Goal: Task Accomplishment & Management: Manage account settings

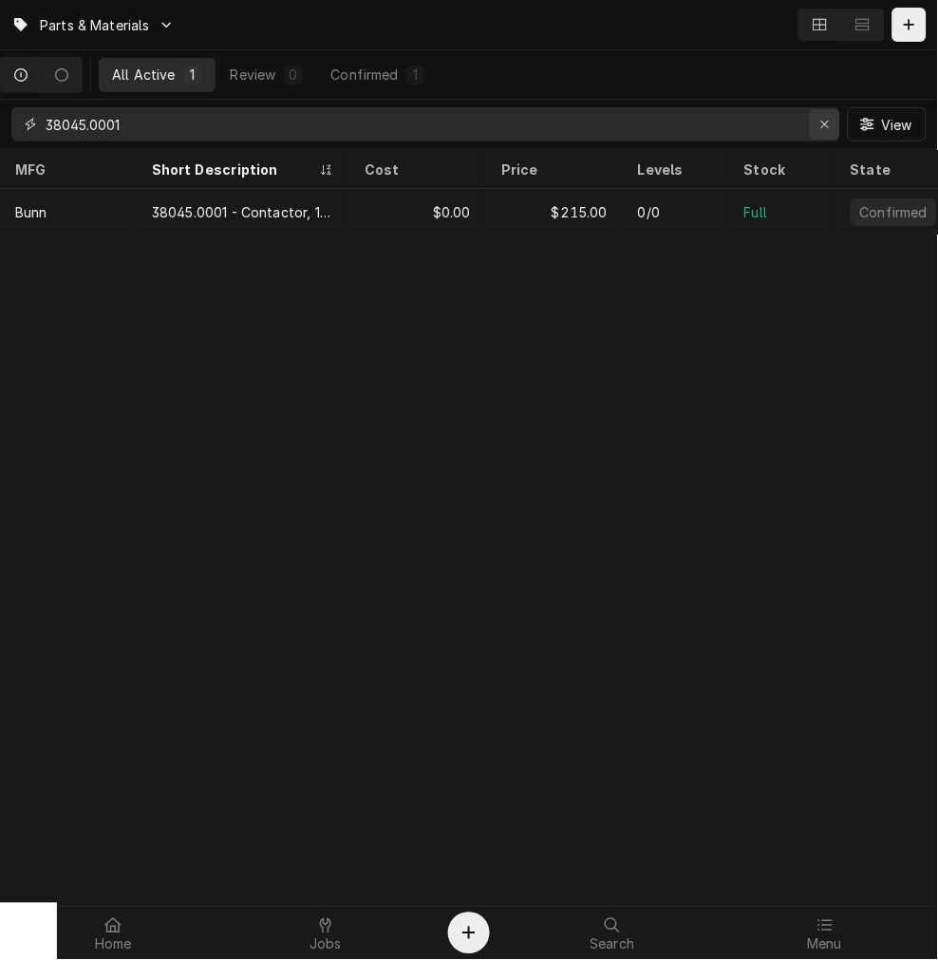
click at [815, 124] on div "Erase input" at bounding box center [824, 124] width 19 height 19
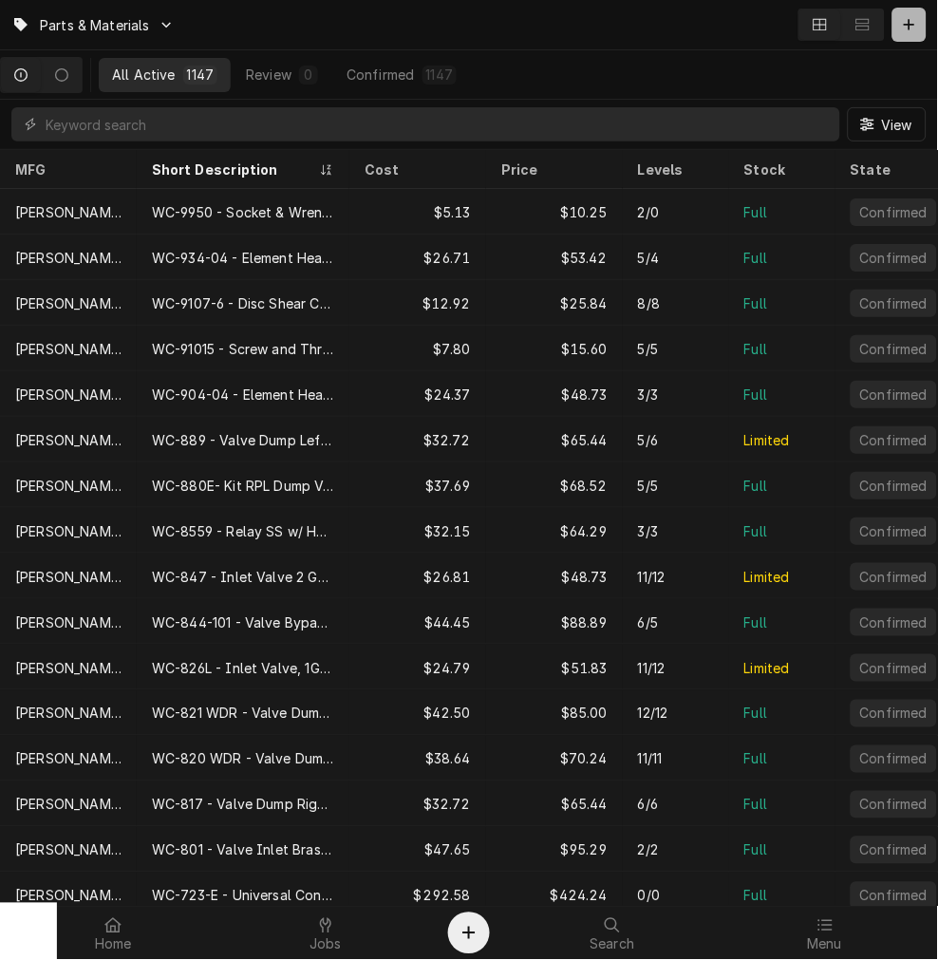
click at [916, 34] on button "Dynamic Content Wrapper" at bounding box center [909, 25] width 34 height 34
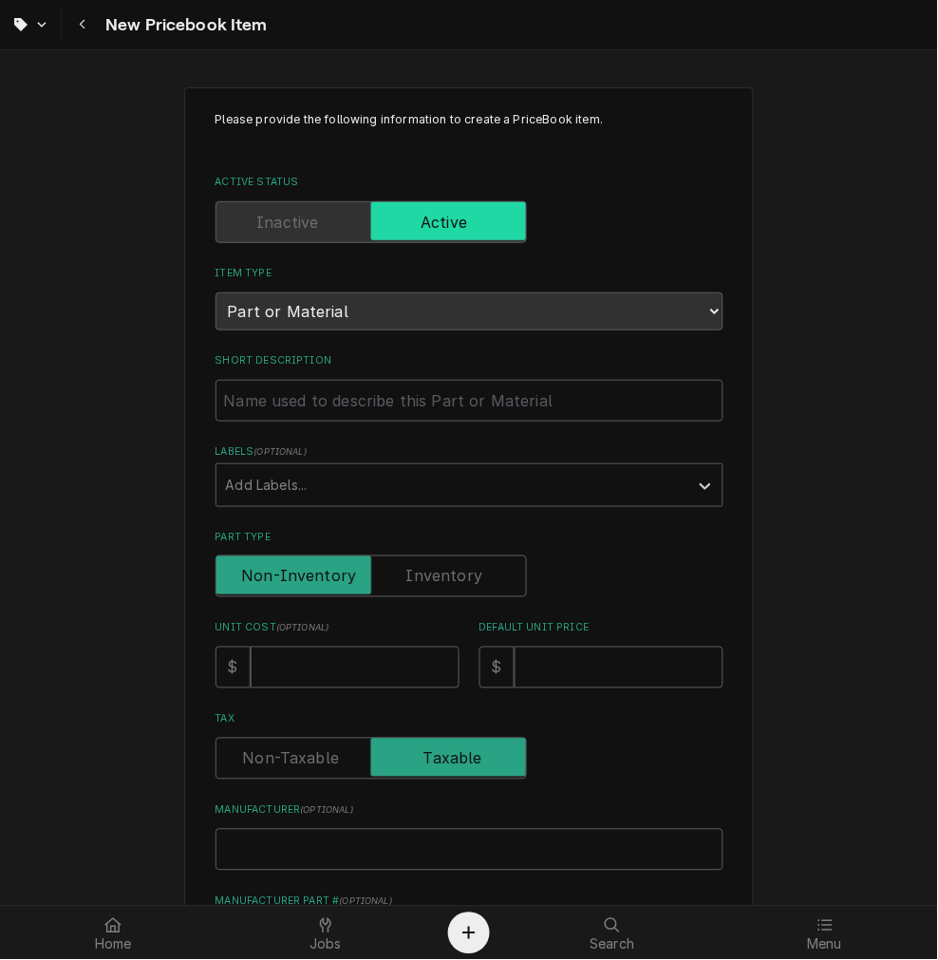
click at [302, 356] on label "Short Description" at bounding box center [469, 360] width 508 height 15
click at [302, 380] on input "Short Description" at bounding box center [469, 401] width 508 height 42
click at [310, 401] on input "Short Description" at bounding box center [469, 401] width 508 height 42
paste input "Schaerer 3370067760 Hose, 4/6 PFA"
type textarea "x"
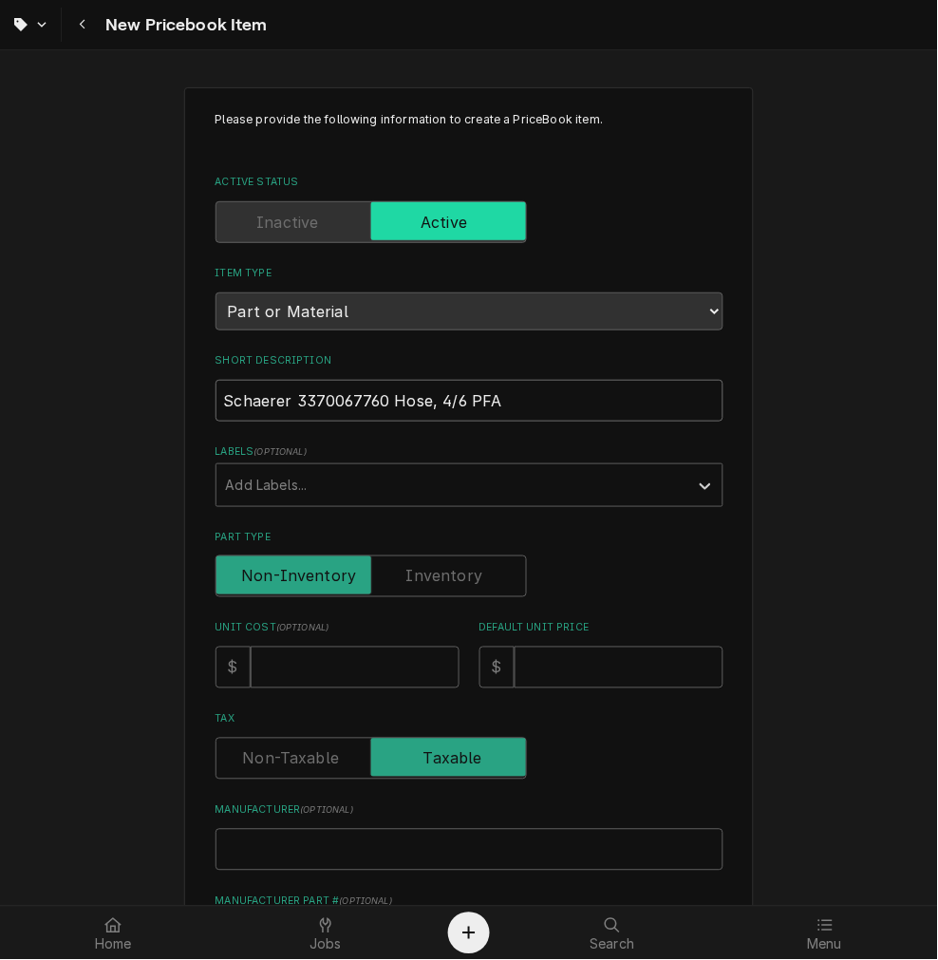
drag, startPoint x: 280, startPoint y: 402, endPoint x: 150, endPoint y: 400, distance: 130.1
click at [150, 400] on div "Please provide the following information to create a PriceBook item. Active Sta…" at bounding box center [469, 751] width 938 height 1363
type input "3370067760 Hose, 4/6 PFA"
type textarea "x"
type input "Schaerer"
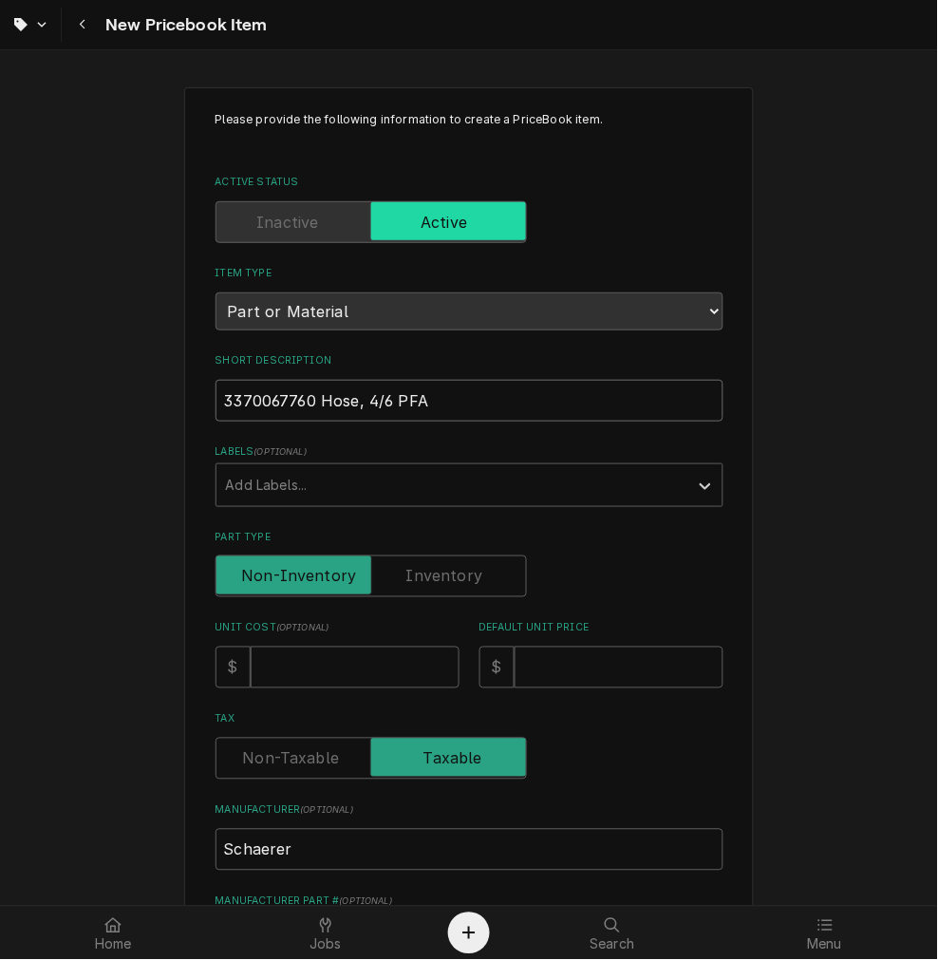
click at [309, 405] on input "3370067760 Hose, 4/6 PFA" at bounding box center [469, 401] width 508 height 42
type textarea "x"
type input "3370067760 Hose, 4/6 PFA"
type textarea "x"
type input "3370067760 - Hose, 4/6 PFA"
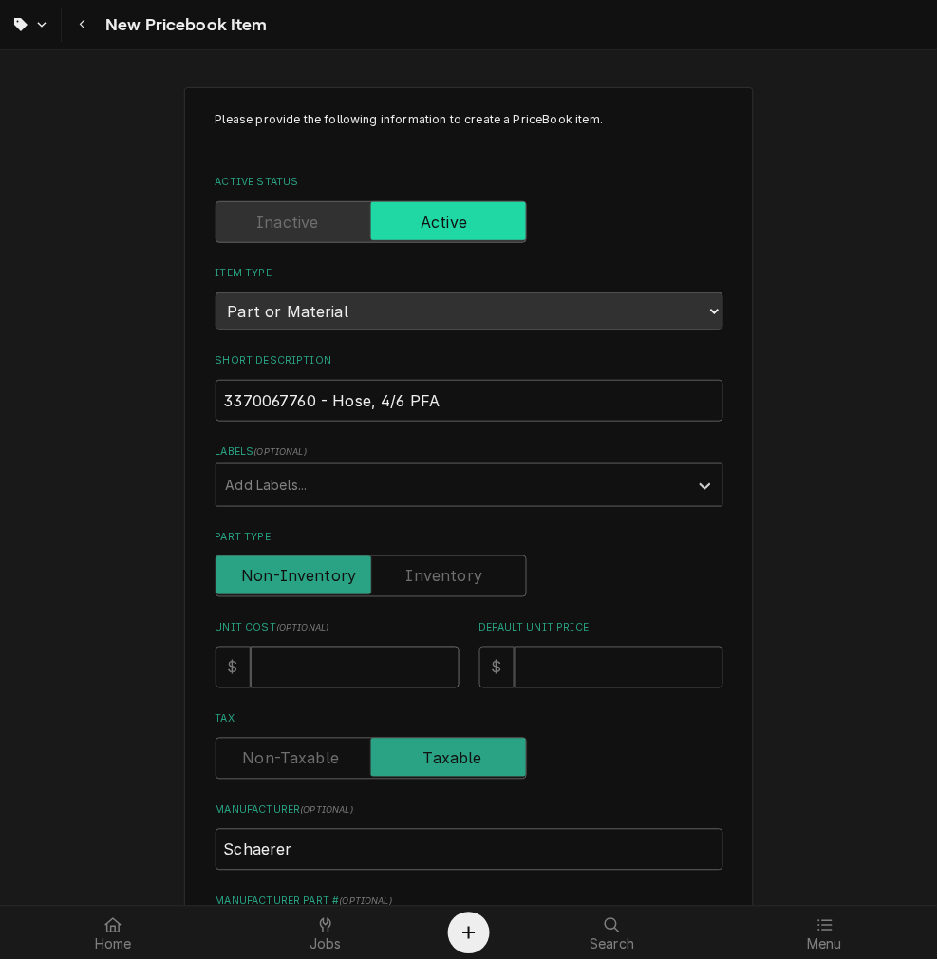
click at [319, 659] on input "Unit Cost ( optional )" at bounding box center [355, 667] width 209 height 42
type textarea "x"
type input "3"
type textarea "x"
type input "37"
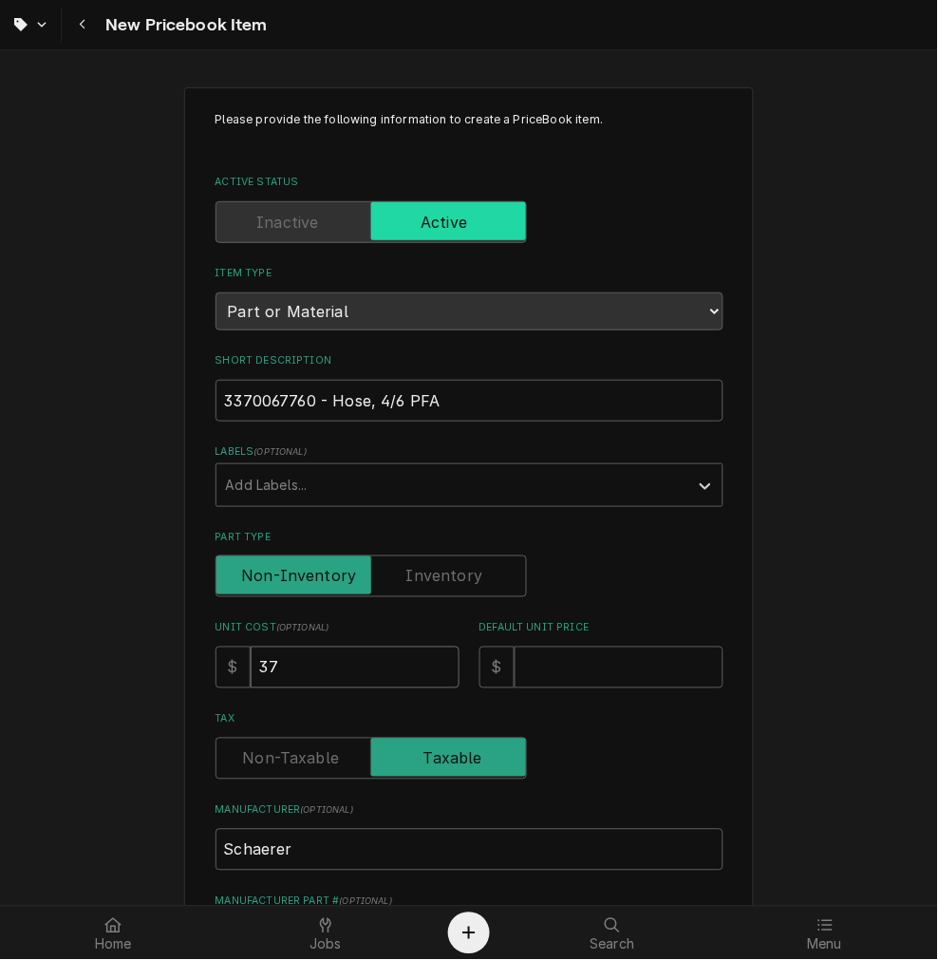
type textarea "x"
type input "37.5"
type textarea "x"
type input "37.57"
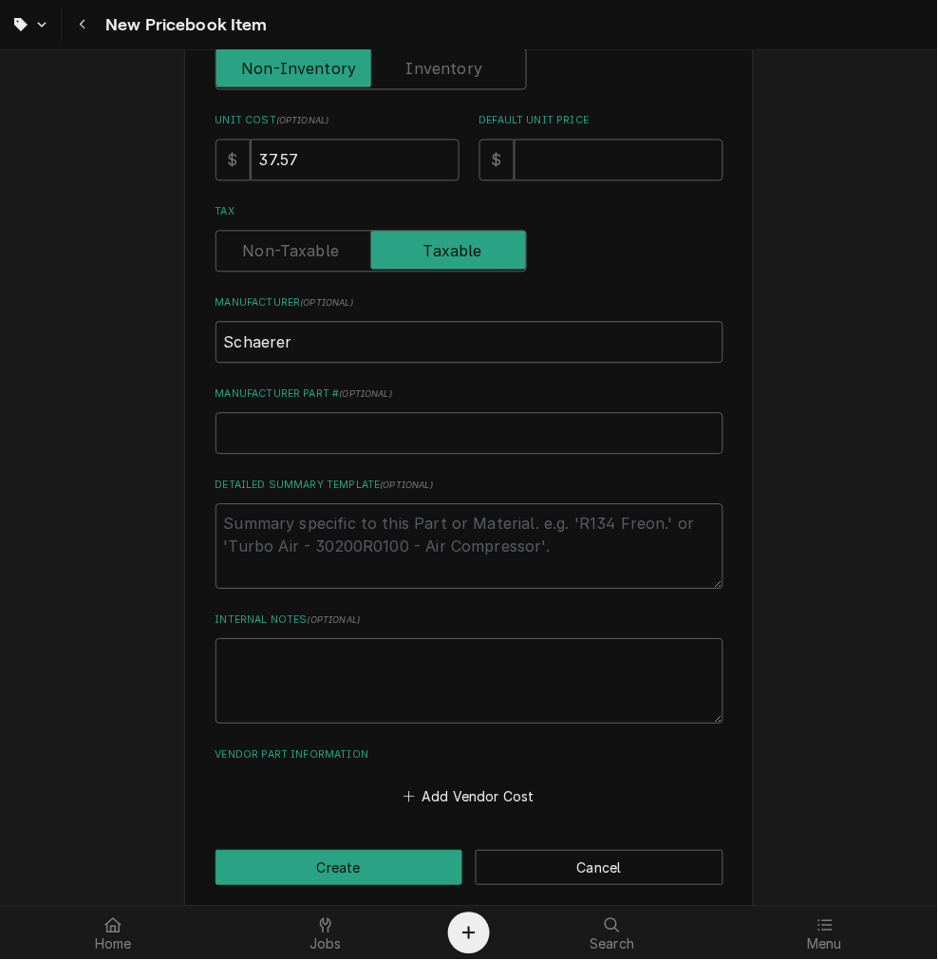
scroll to position [524, 0]
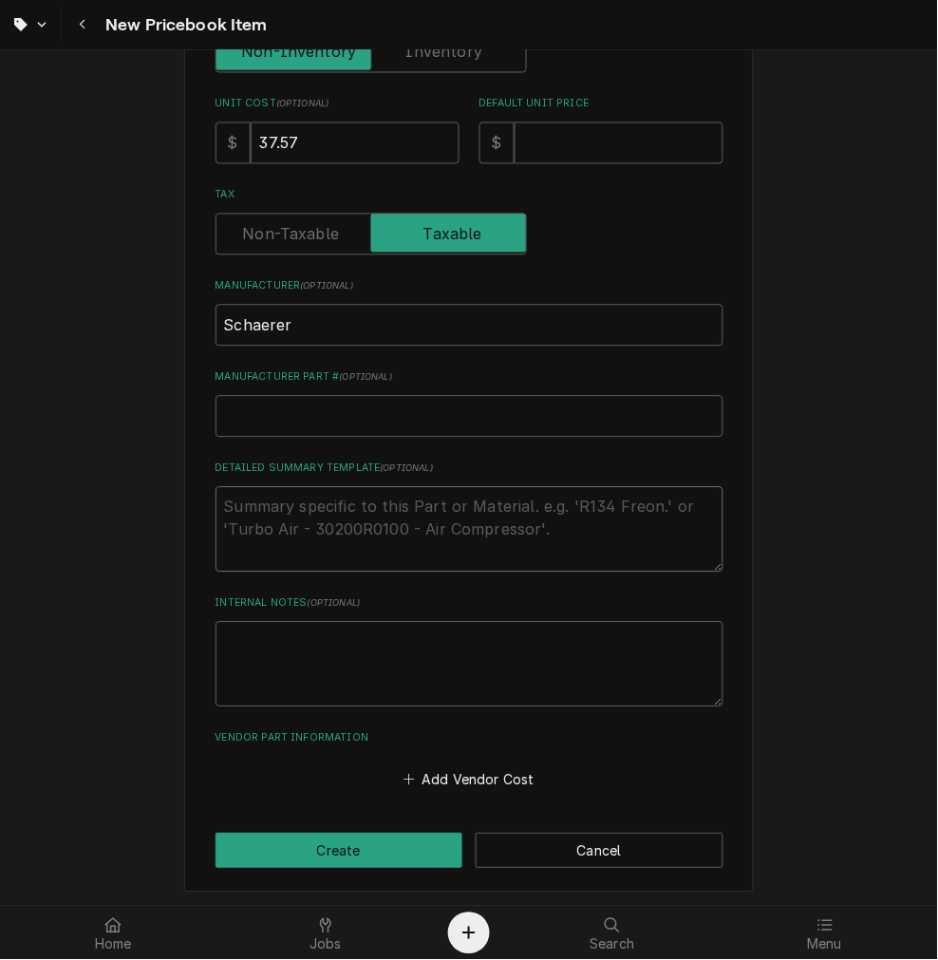
click at [294, 505] on textarea "Detailed Summary Template ( optional )" at bounding box center [469, 529] width 508 height 85
type textarea "x"
type textarea "P"
type textarea "x"
type textarea "P/"
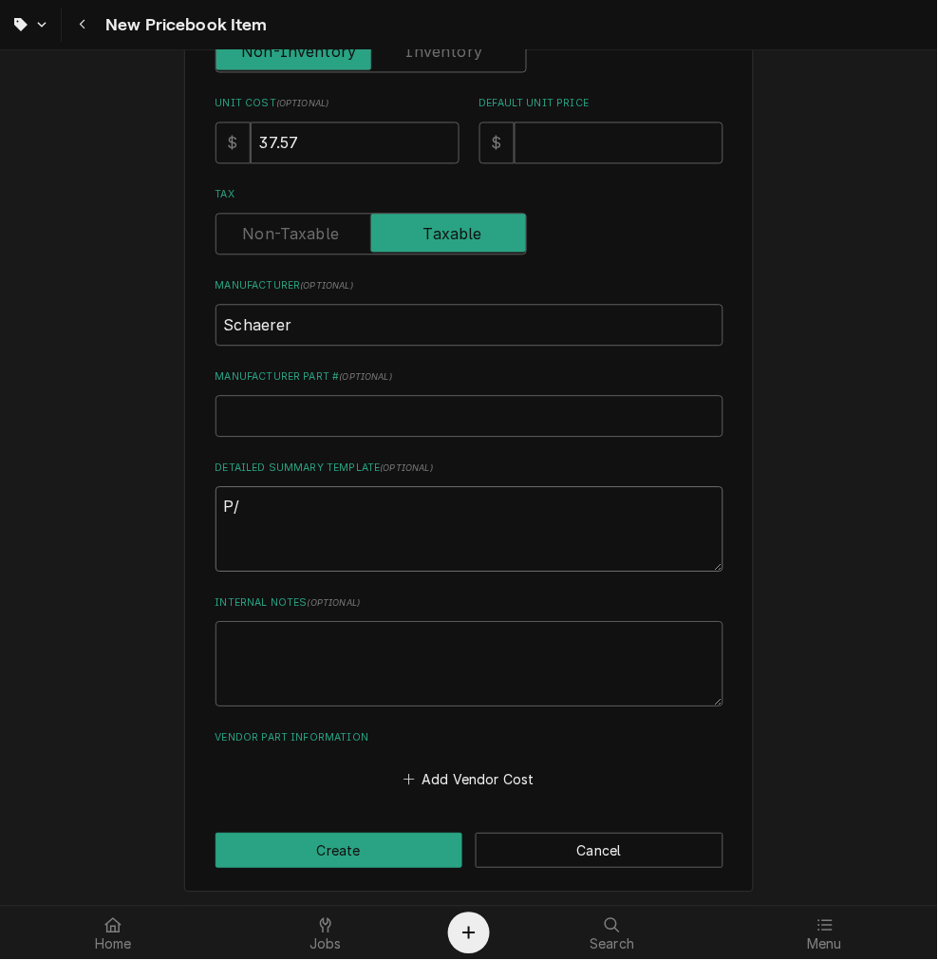
type textarea "x"
type textarea "P/N"
type textarea "x"
type textarea "P/N"
paste textarea "3370067760 - Hose, 4/6 PFA"
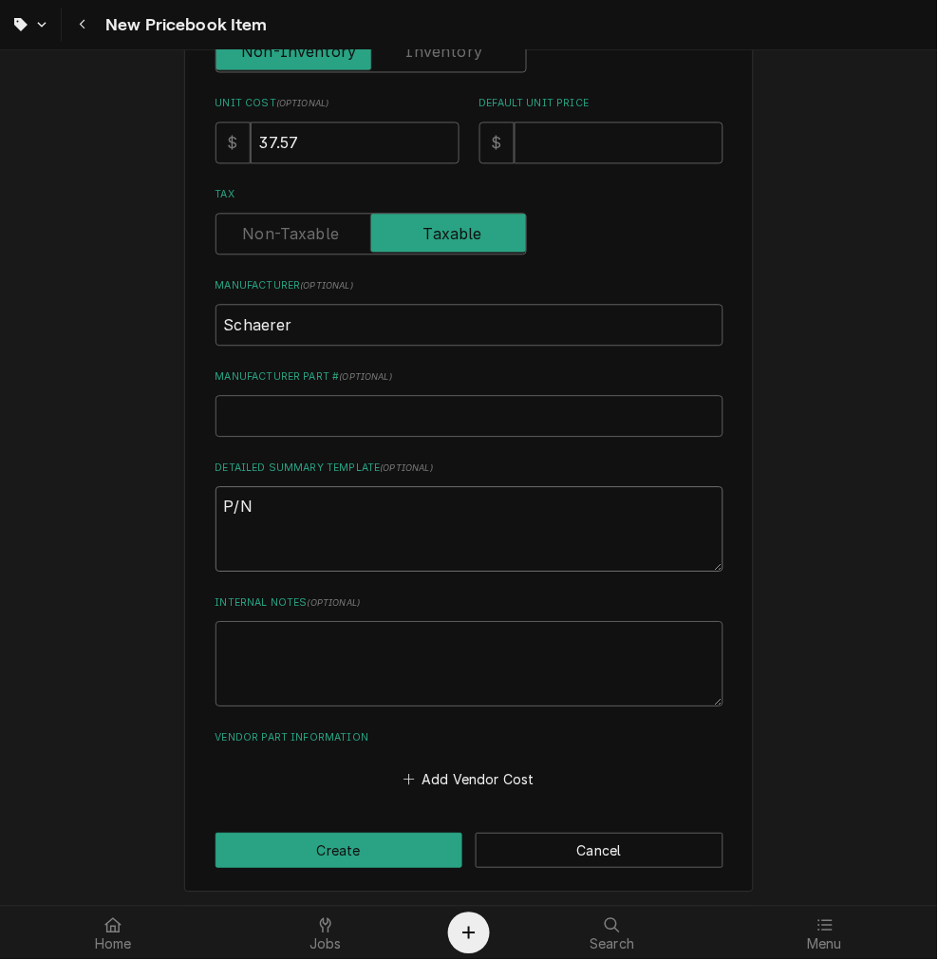
type textarea "x"
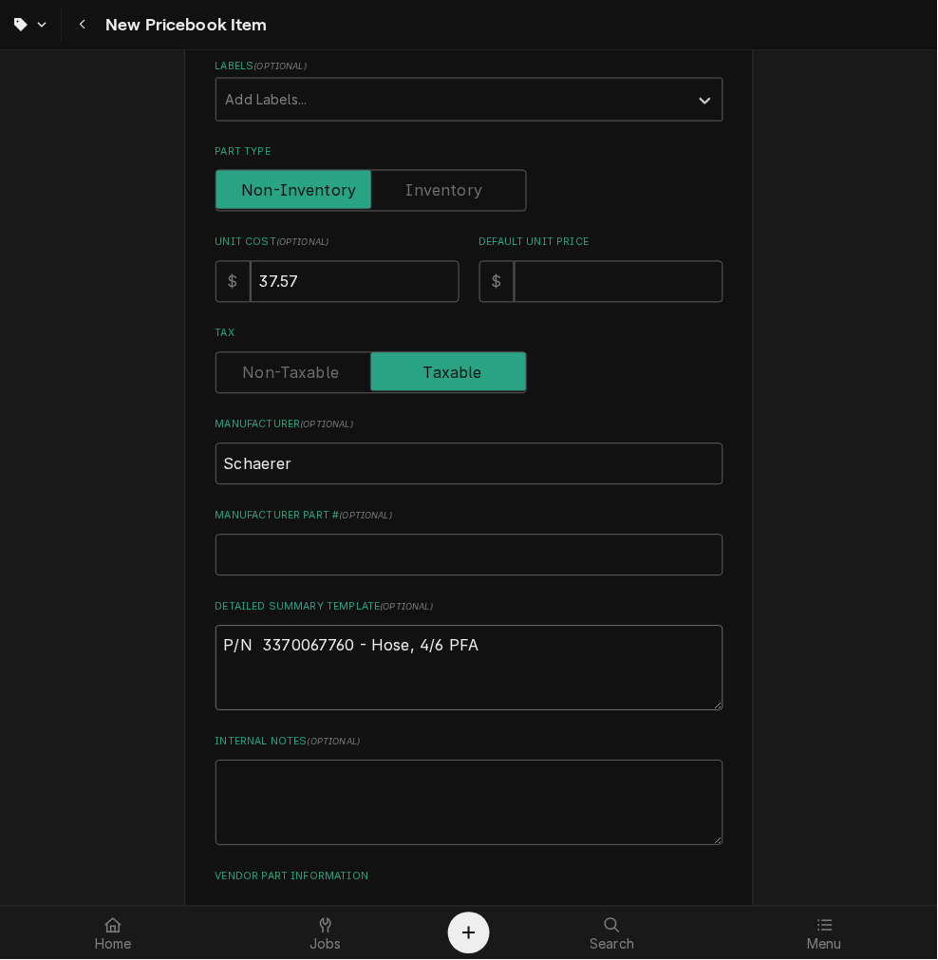
scroll to position [173, 0]
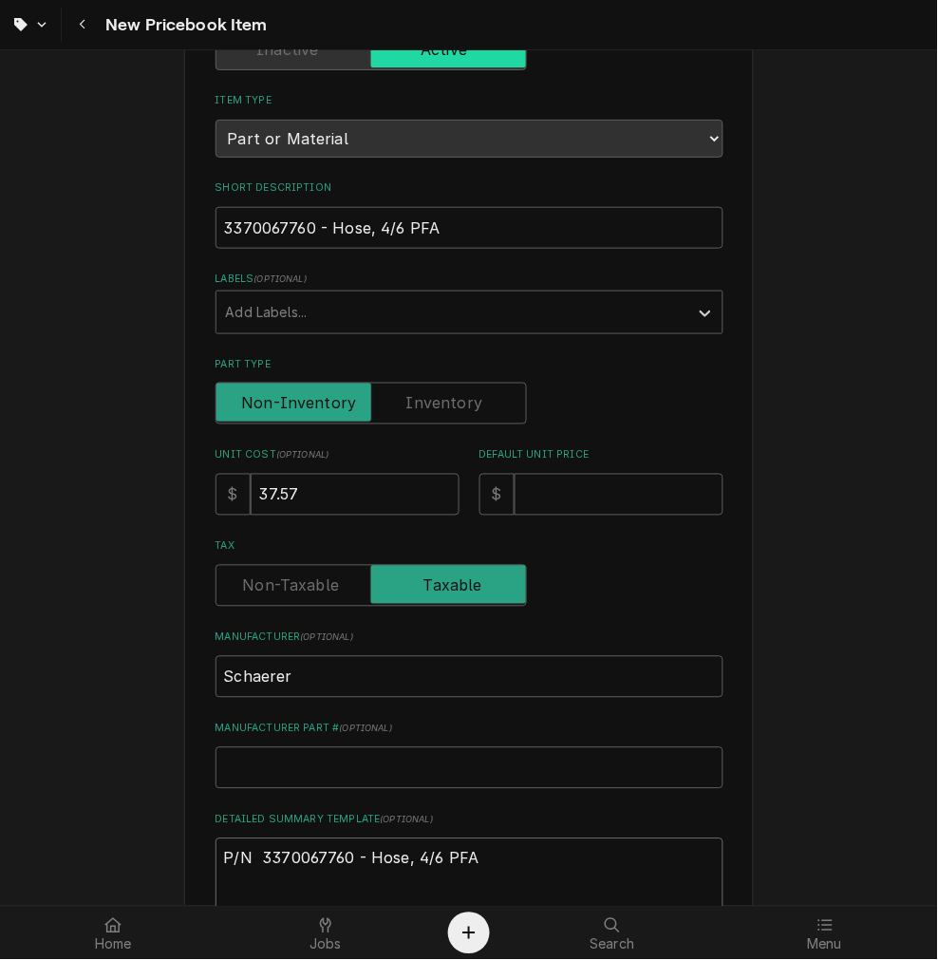
type textarea "P/N 3370067760 - Hose, 4/6 PFA"
click at [496, 396] on input "Part Type" at bounding box center [371, 404] width 294 height 42
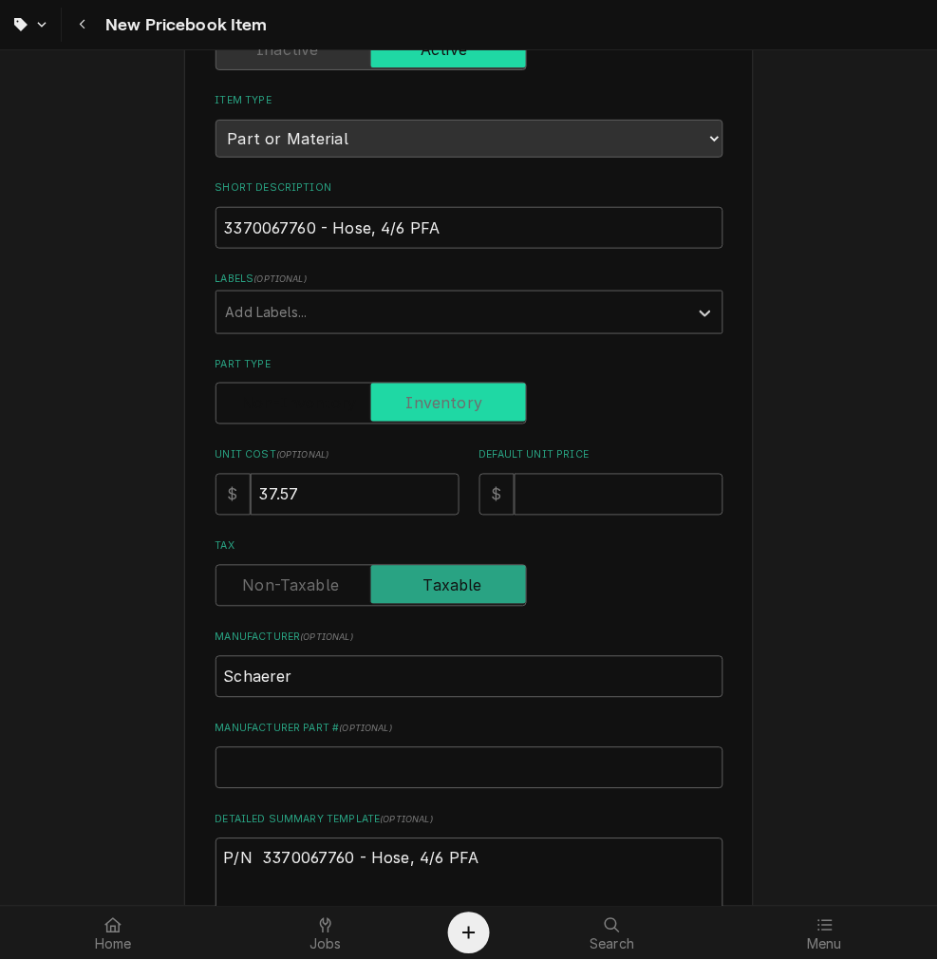
checkbox input "true"
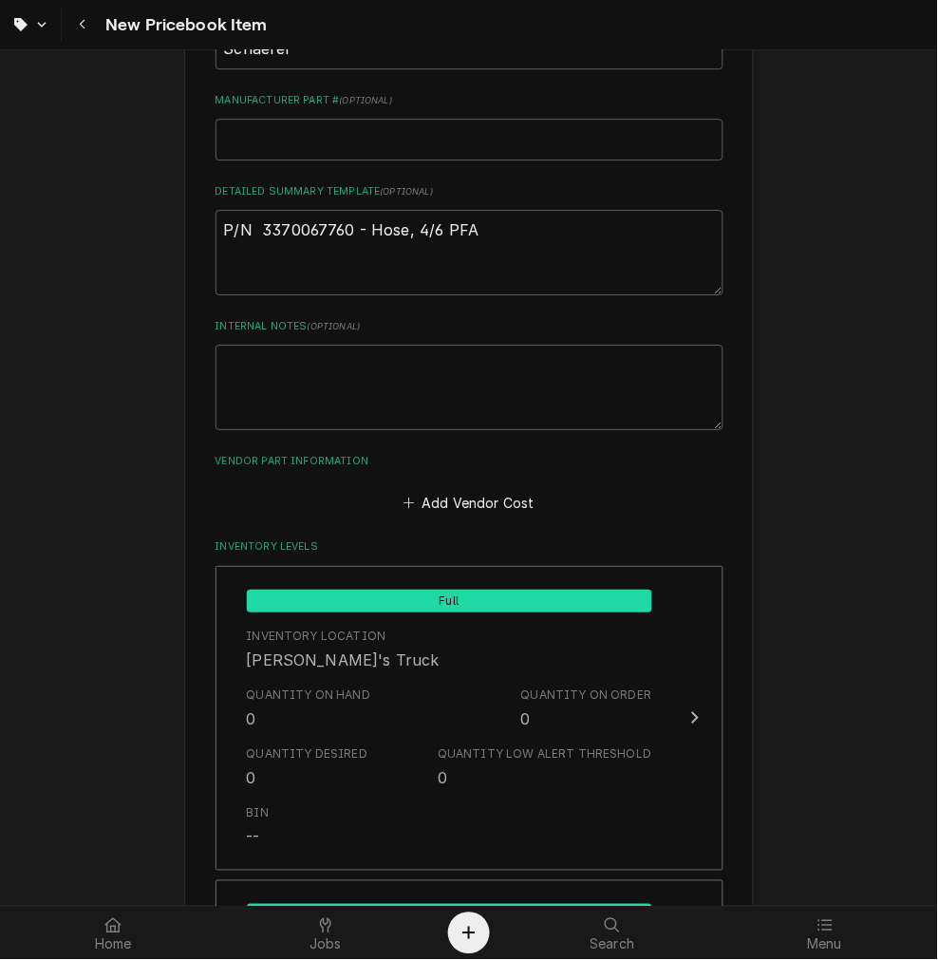
scroll to position [524, 0]
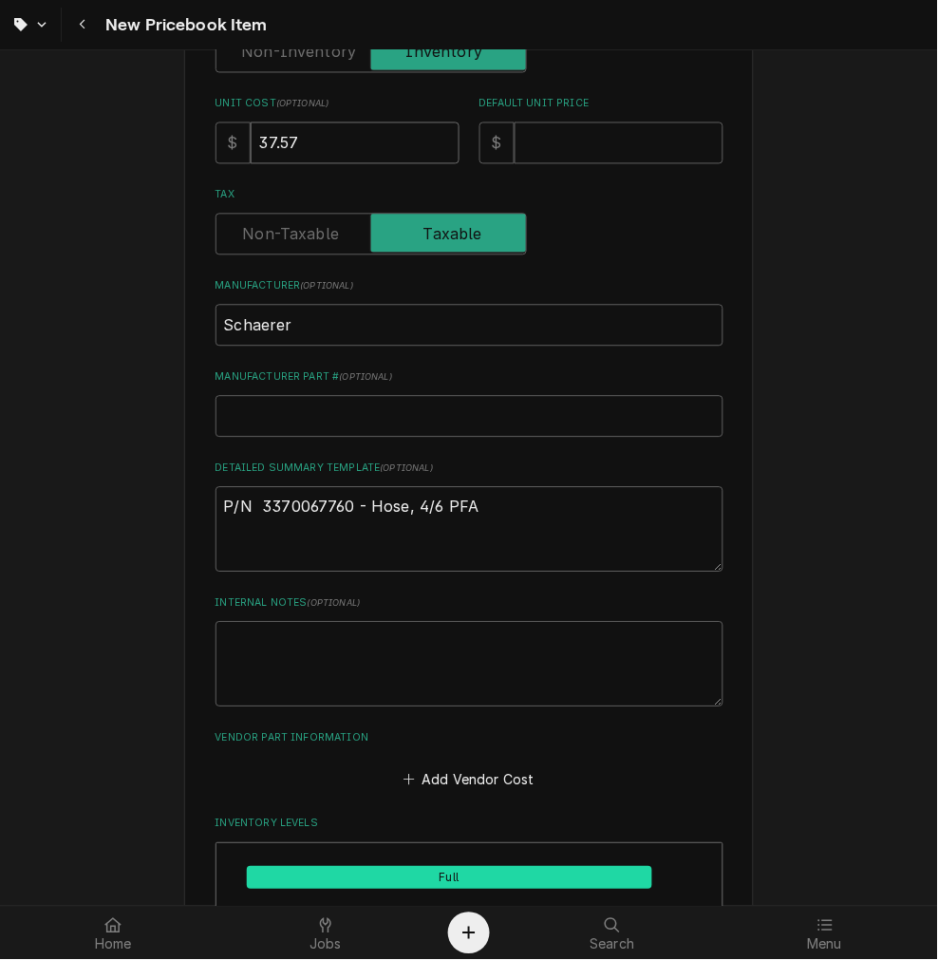
drag, startPoint x: 311, startPoint y: 142, endPoint x: 248, endPoint y: 137, distance: 63.9
click at [251, 137] on input "37.57" at bounding box center [355, 143] width 209 height 42
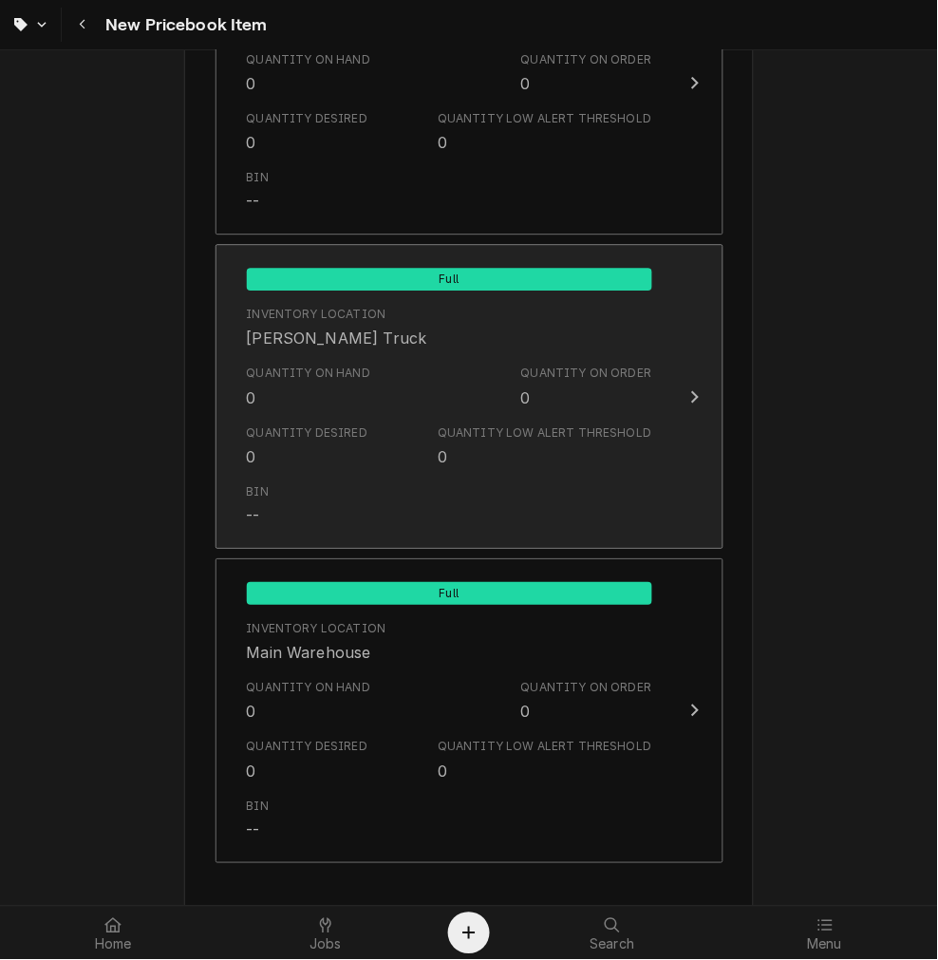
scroll to position [1832, 0]
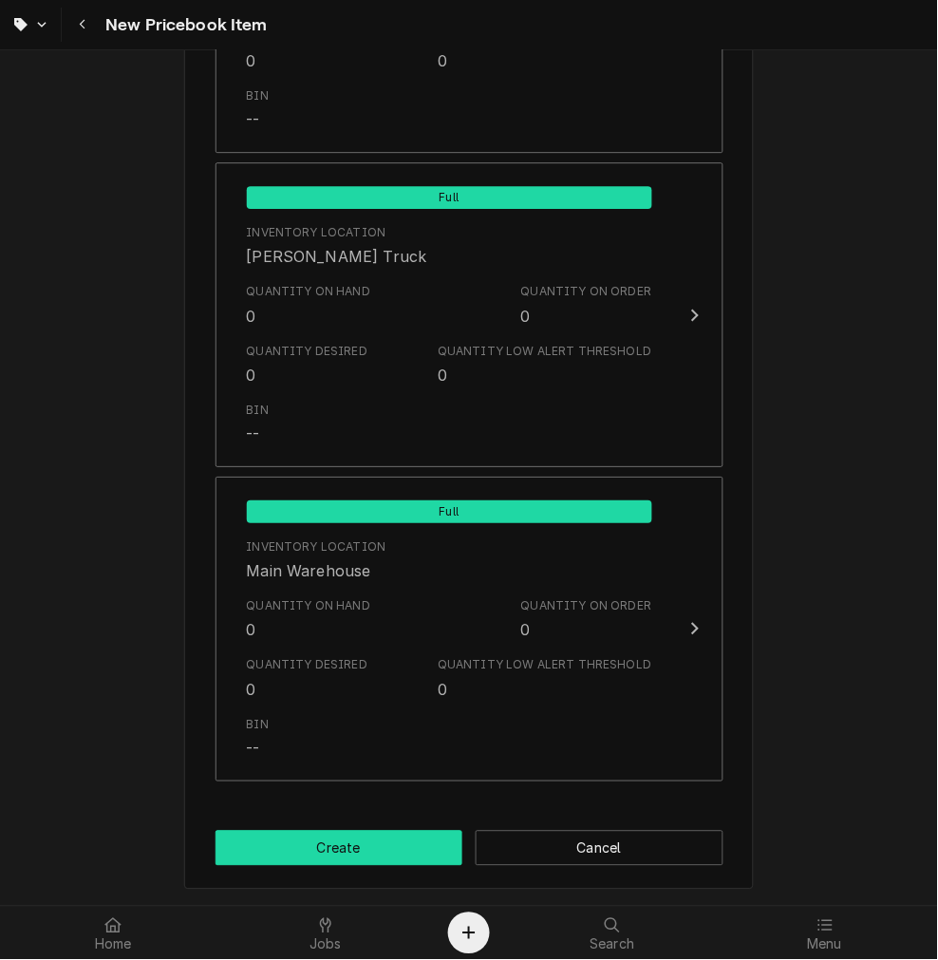
click at [386, 831] on button "Create" at bounding box center [339, 848] width 248 height 35
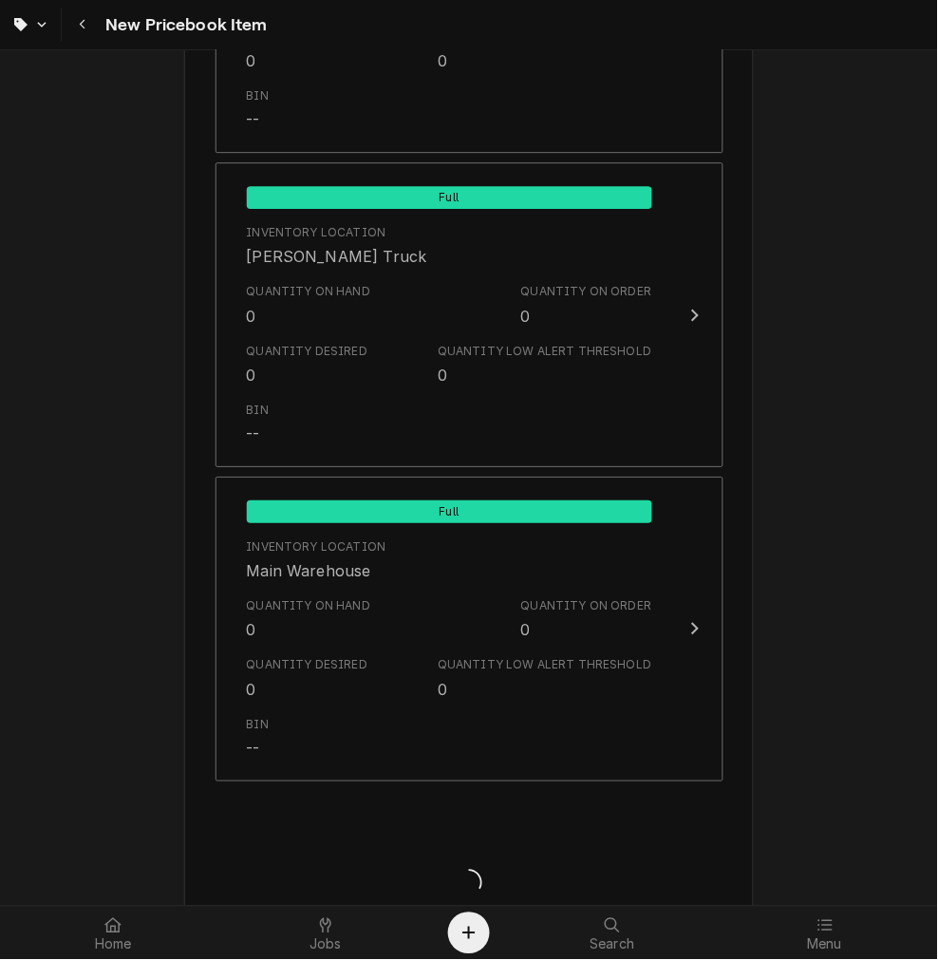
type textarea "x"
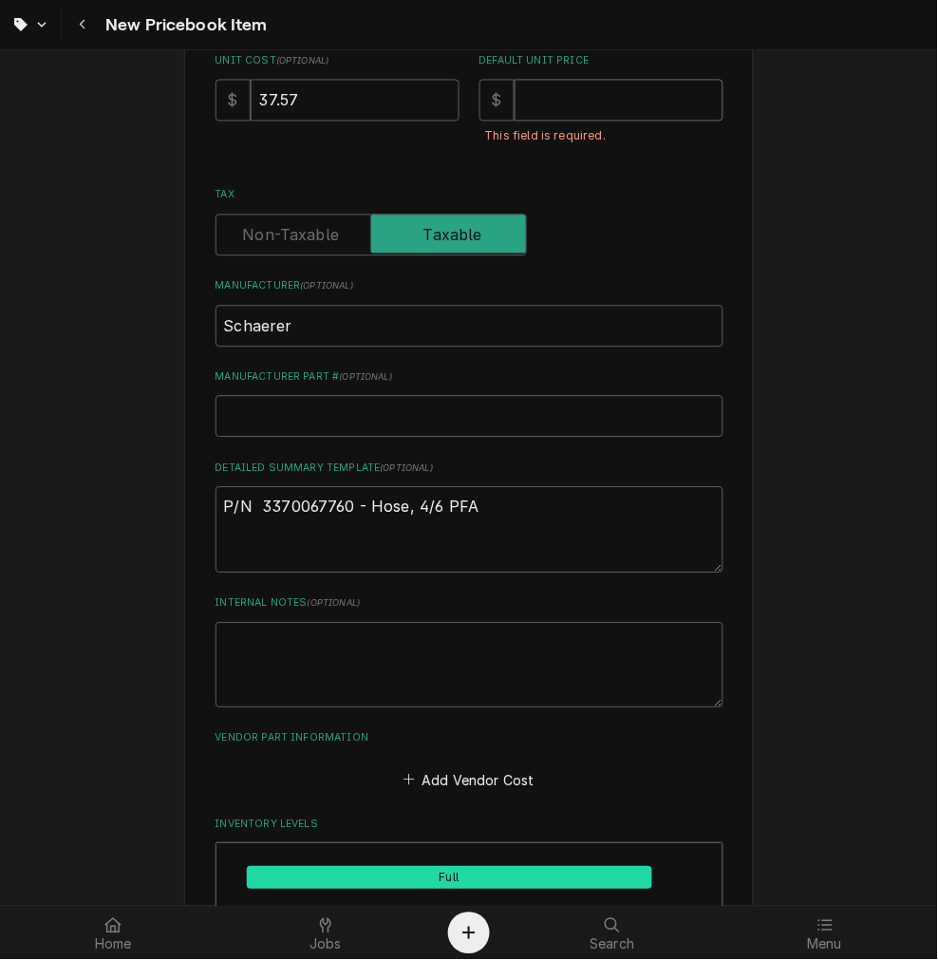
click at [554, 106] on input "Default Unit Price" at bounding box center [619, 101] width 209 height 42
drag, startPoint x: 309, startPoint y: 101, endPoint x: 196, endPoint y: 108, distance: 114.2
click at [142, 104] on div "Please provide the following information to create a PriceBook item. Active Sta…" at bounding box center [469, 859] width 938 height 2711
type textarea "x"
type input "37.57"
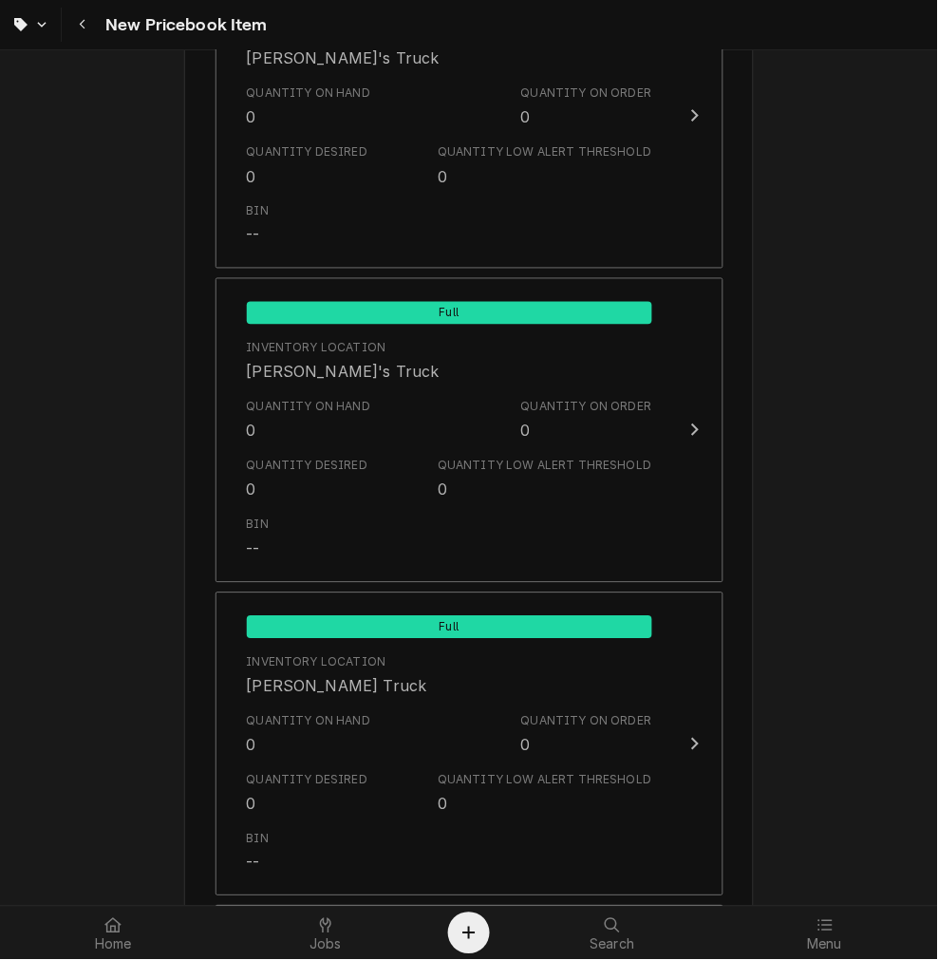
scroll to position [1875, 0]
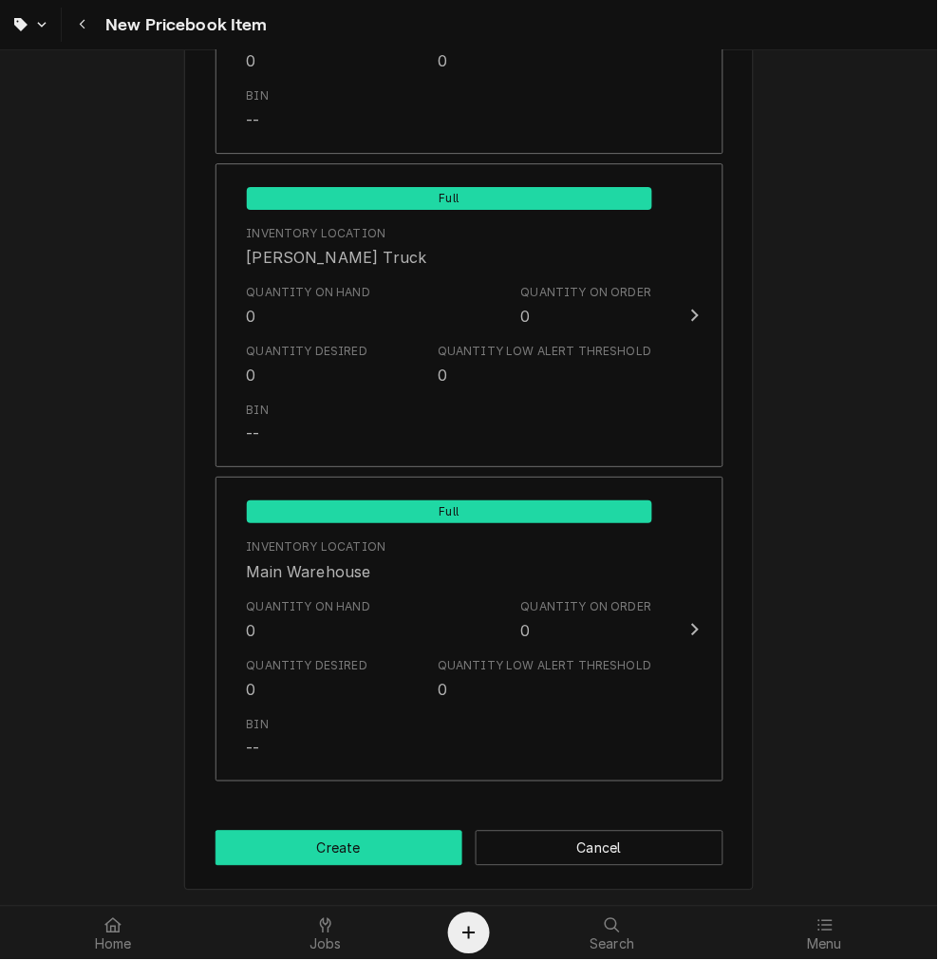
drag, startPoint x: 349, startPoint y: 857, endPoint x: 365, endPoint y: 819, distance: 40.9
click at [348, 855] on button "Create" at bounding box center [339, 848] width 248 height 35
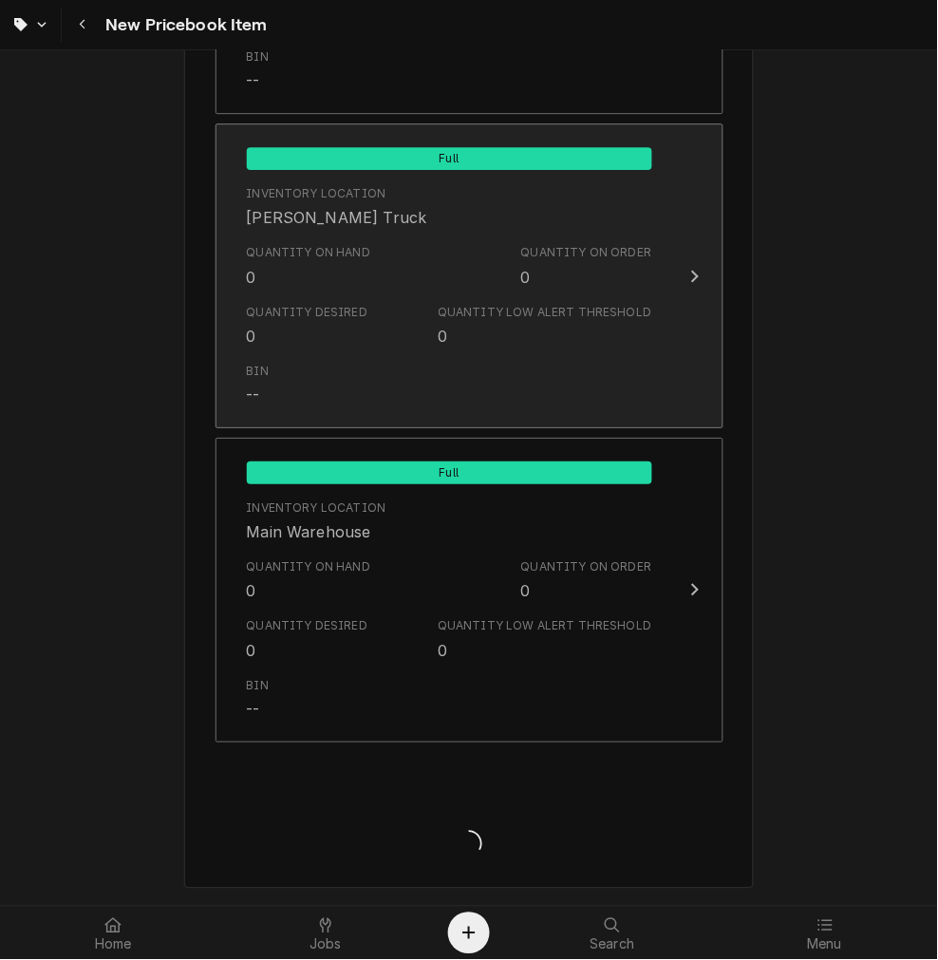
scroll to position [1832, 0]
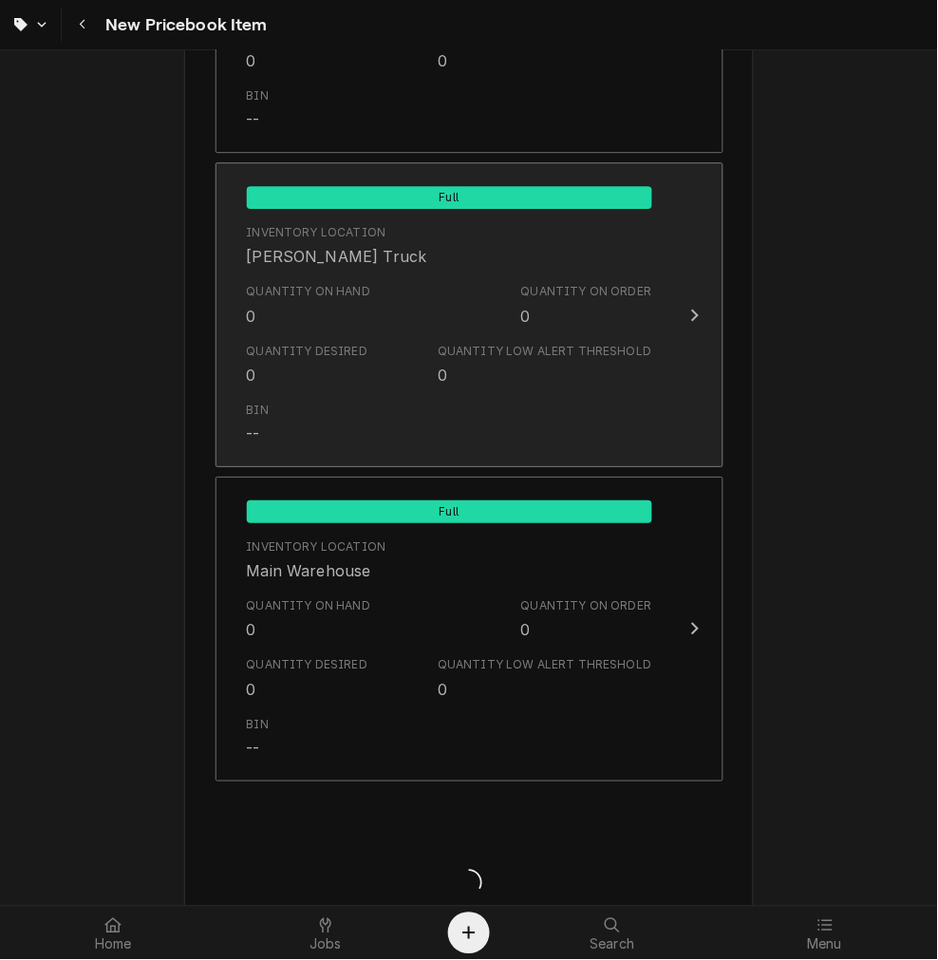
type textarea "x"
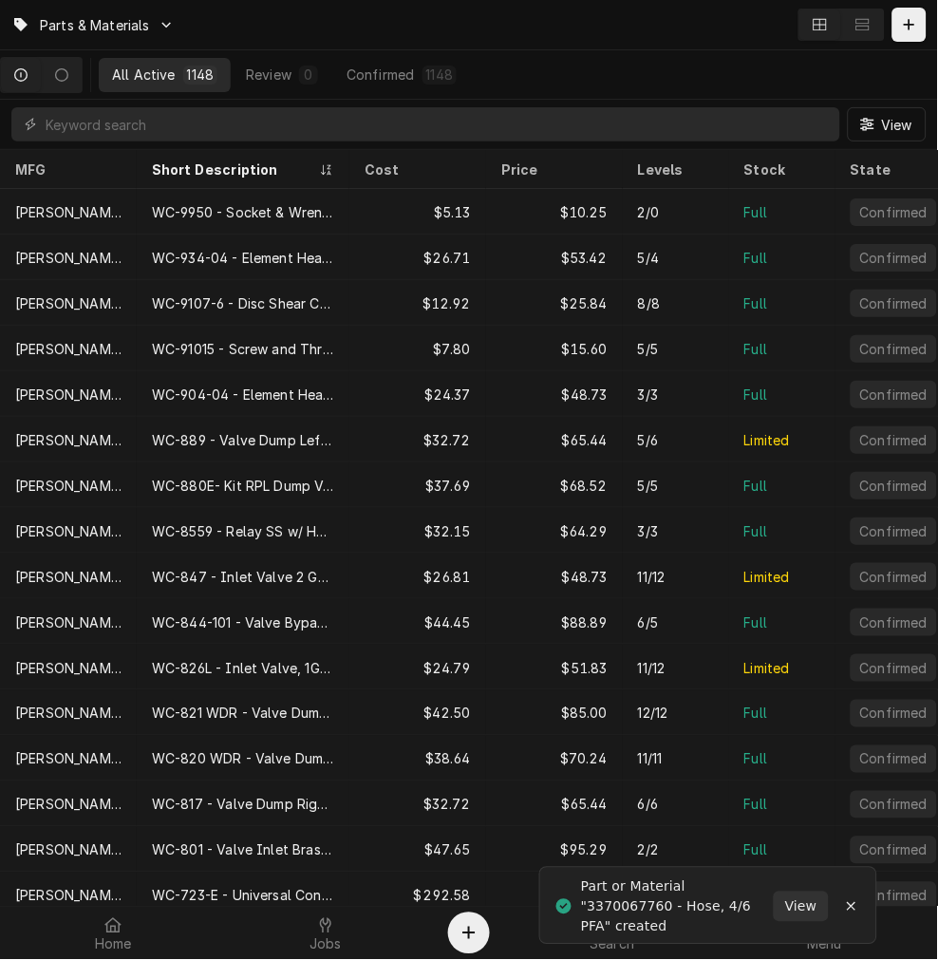
click at [699, 918] on div "Part or Material "3370067760 - Hose, 4/6 PFA" created" at bounding box center [677, 907] width 193 height 60
click at [924, 33] on button "Dynamic Content Wrapper" at bounding box center [909, 25] width 34 height 34
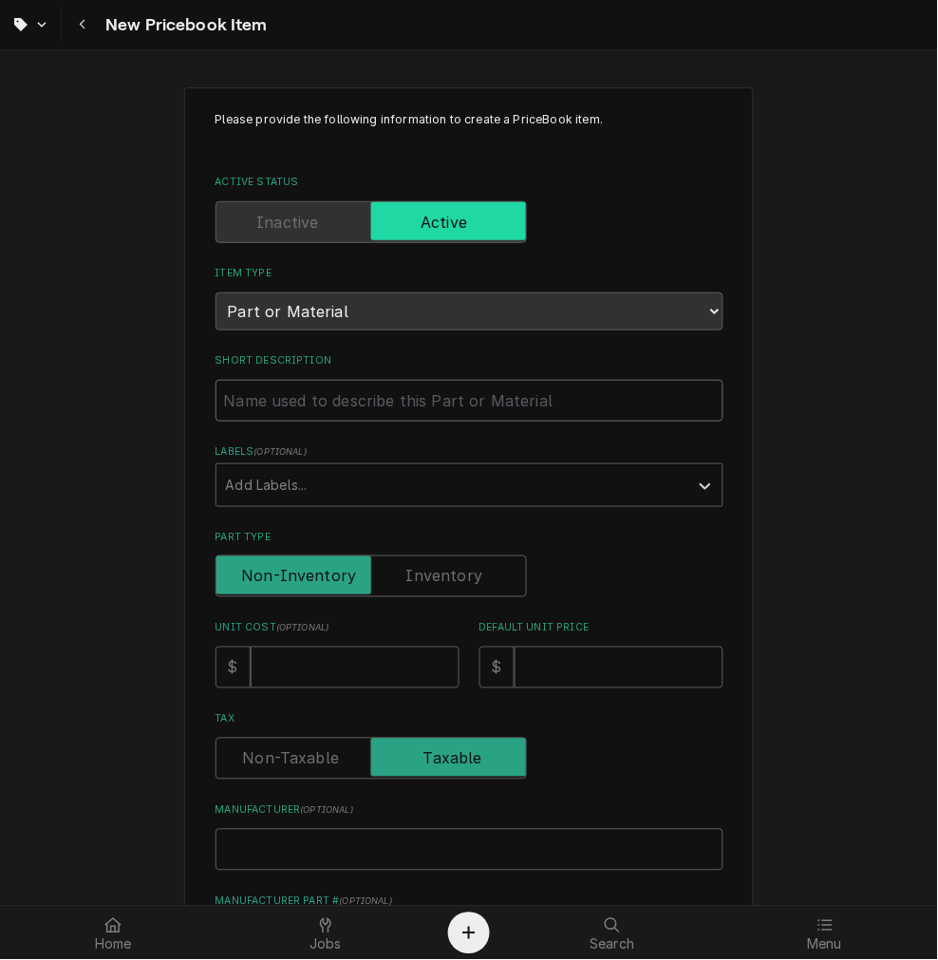
click at [348, 394] on input "Short Description" at bounding box center [469, 401] width 508 height 42
paste input "Schaerer 3370065240 Safety Valve, 12 Bar (USA)"
type textarea "x"
drag, startPoint x: 280, startPoint y: 421, endPoint x: 278, endPoint y: 410, distance: 10.6
click at [279, 414] on div "Please provide the following information to create a PriceBook item. Active Sta…" at bounding box center [469, 714] width 508 height 1207
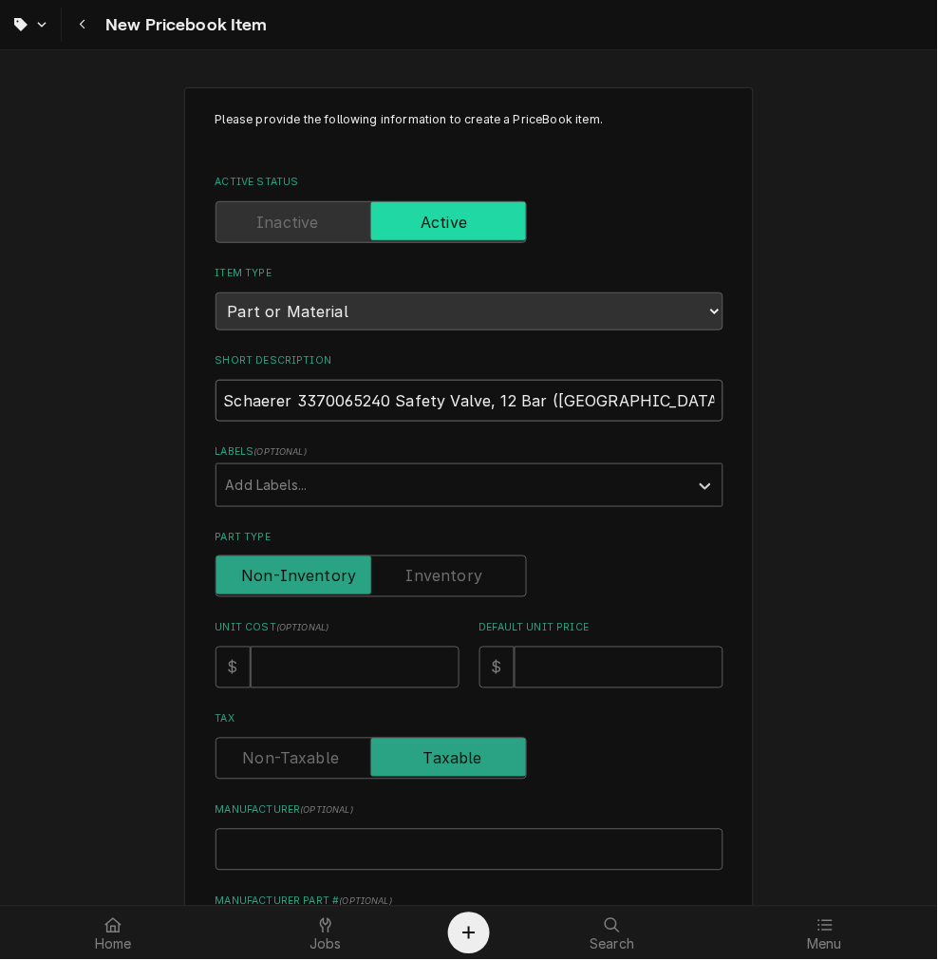
drag, startPoint x: 287, startPoint y: 399, endPoint x: 171, endPoint y: 401, distance: 115.8
click at [171, 401] on div "Please provide the following information to create a PriceBook item. Active Sta…" at bounding box center [469, 751] width 938 height 1363
type input "3370065240 Safety Valve, 12 Bar (USA)"
type textarea "x"
type input "Schaerer"
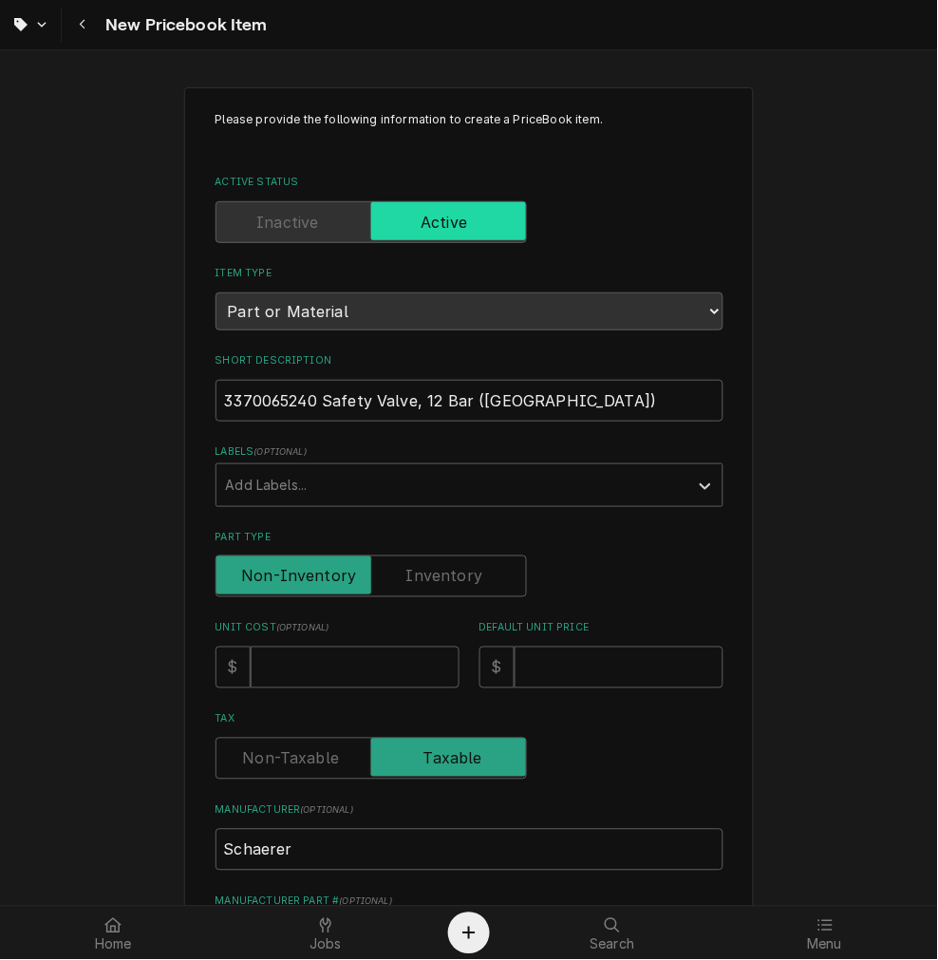
click at [438, 571] on label "Part Type" at bounding box center [370, 576] width 311 height 42
click at [438, 571] on input "Part Type" at bounding box center [371, 576] width 294 height 42
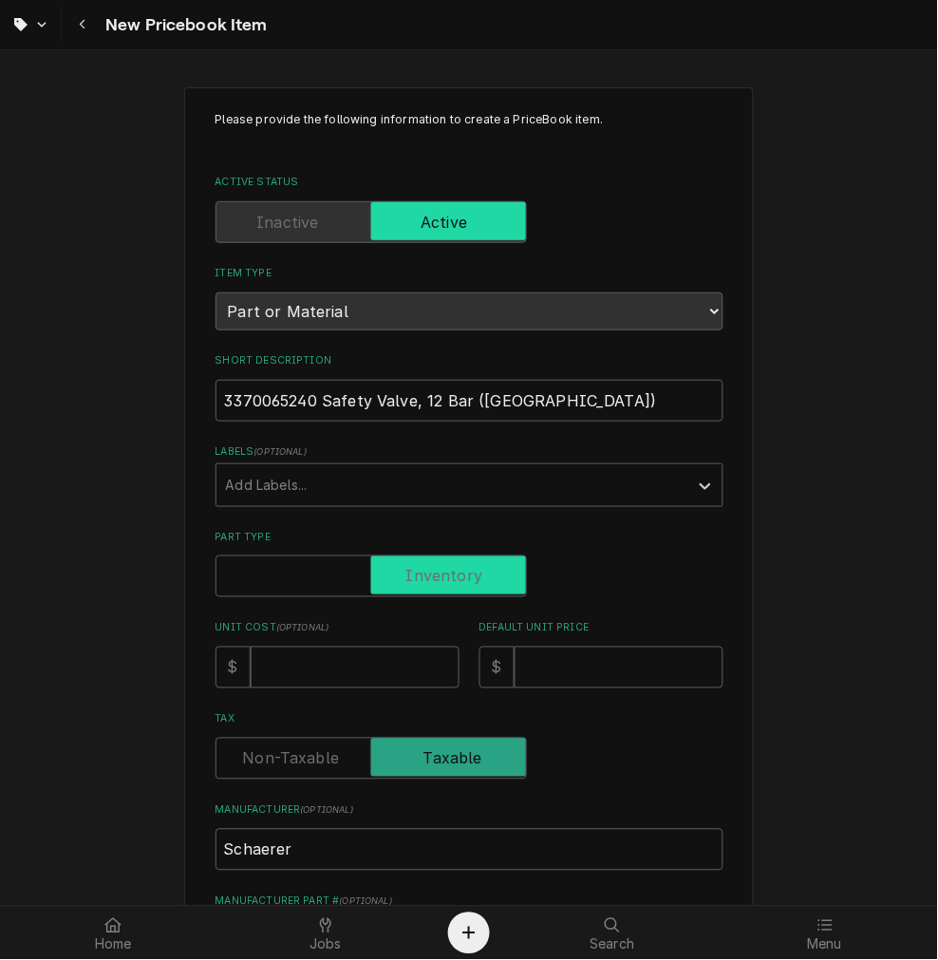
checkbox input "true"
type textarea "x"
click at [326, 656] on input "Unit Cost ( optional )" at bounding box center [355, 667] width 209 height 42
type input "9"
type textarea "x"
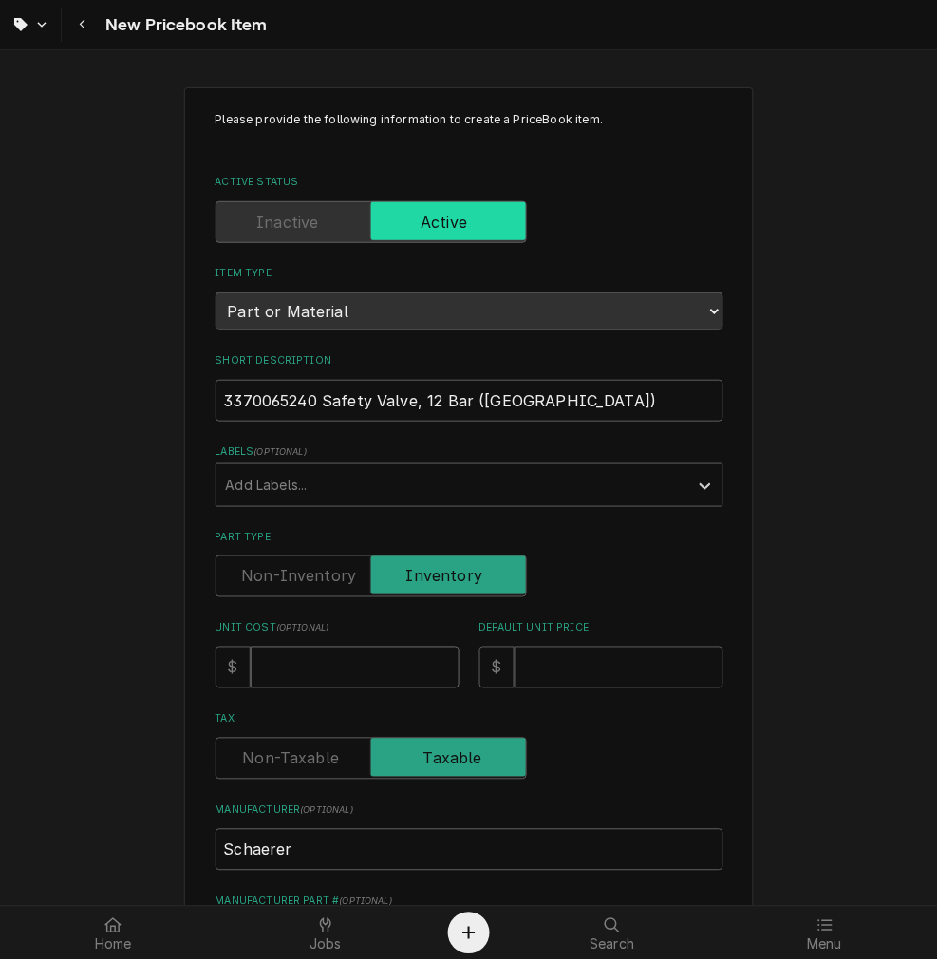
type textarea "x"
type input "9"
type textarea "x"
type input "91.9"
type textarea "x"
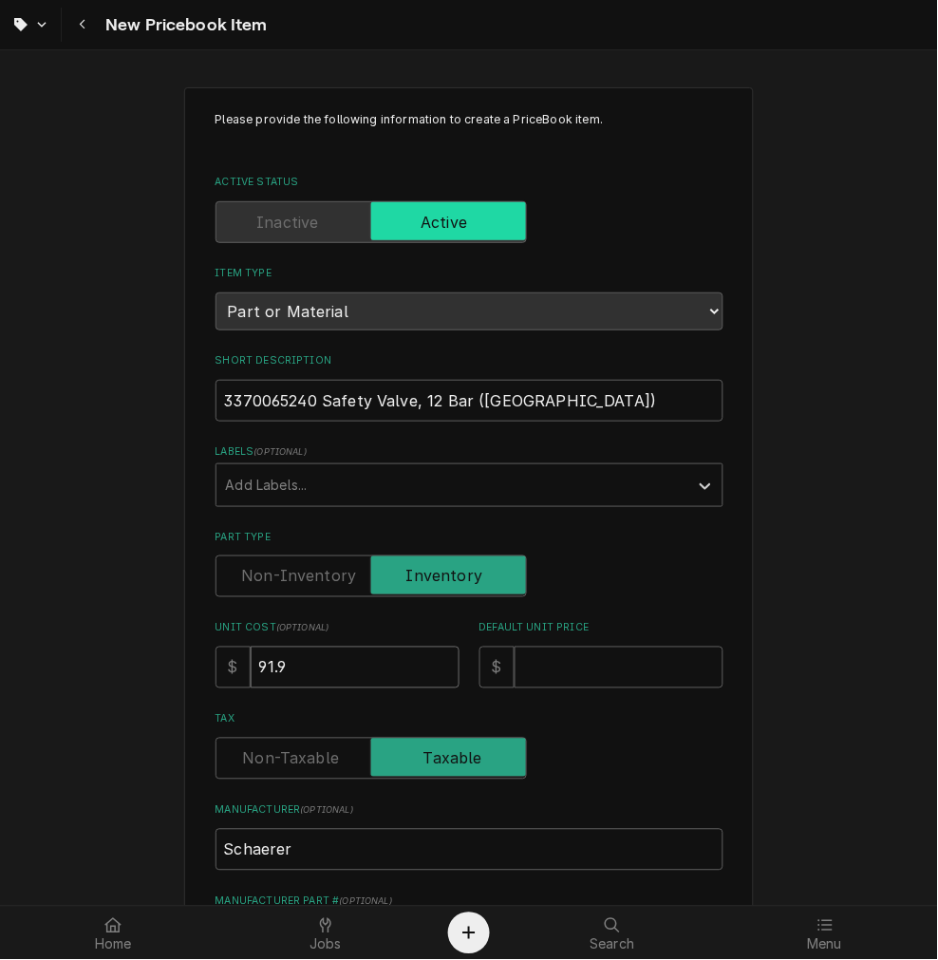
type input "91.96"
type textarea "x"
type input "91.962"
type textarea "x"
type input "91.96"
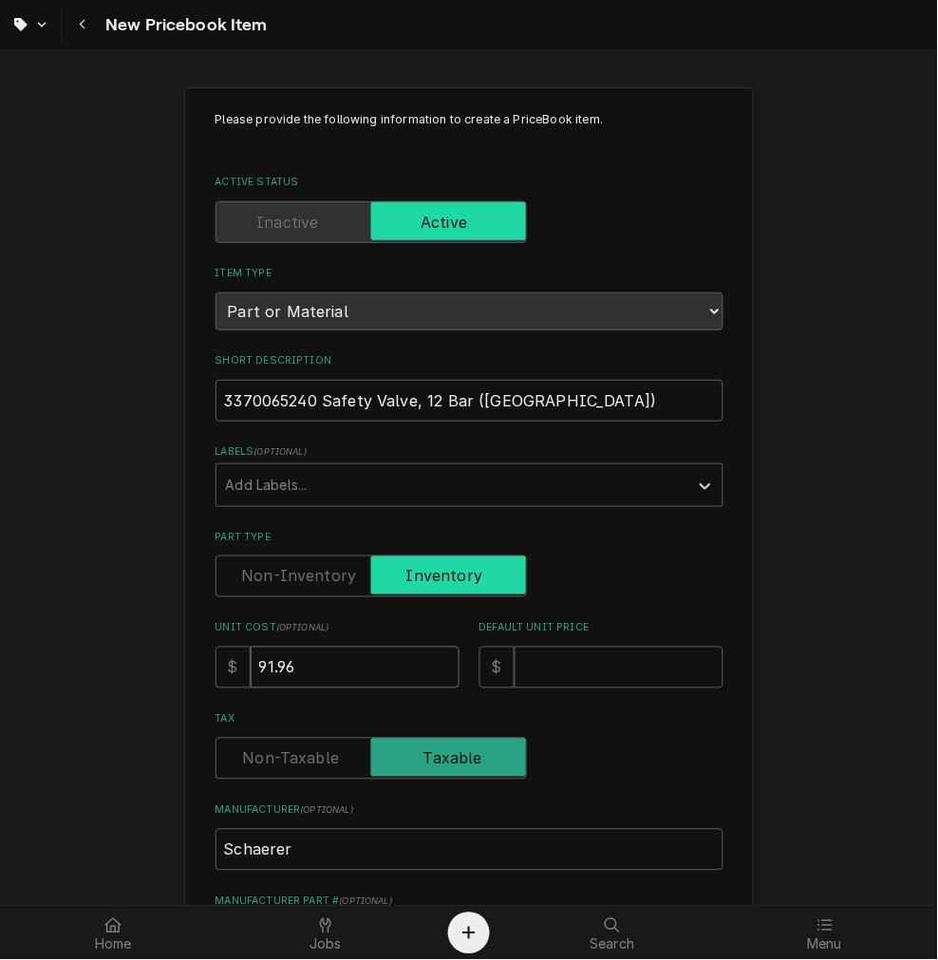
type textarea "x"
type input "91.9"
type textarea "x"
type input "91.92"
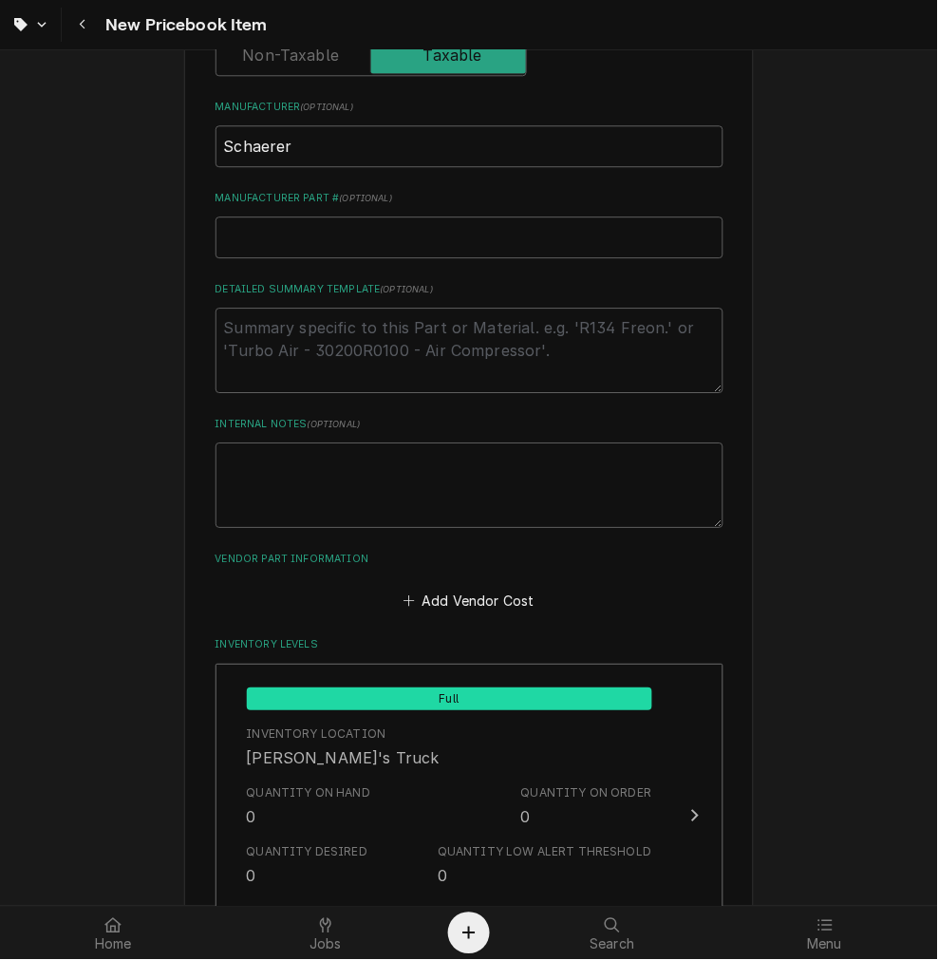
scroll to position [176, 0]
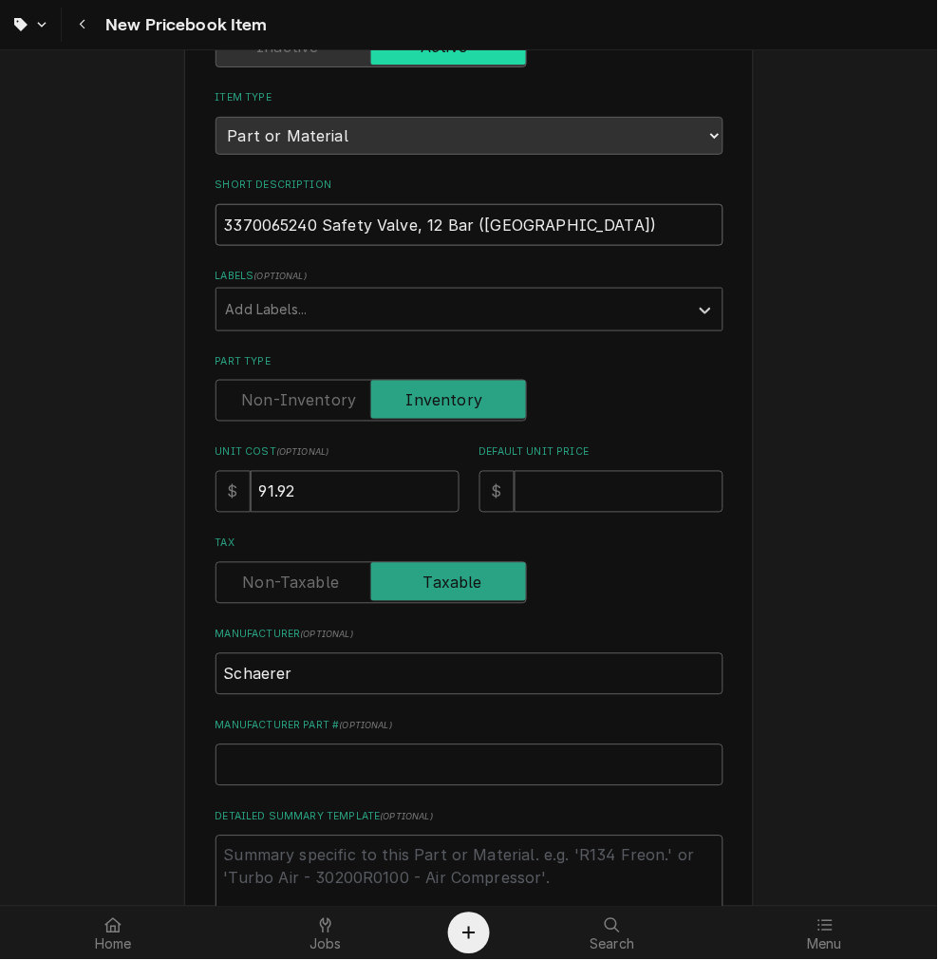
drag, startPoint x: 314, startPoint y: 229, endPoint x: 343, endPoint y: 235, distance: 29.2
click at [313, 228] on input "3370065240 Safety Valve, 12 Bar (USA)" at bounding box center [469, 225] width 508 height 42
type textarea "x"
type input "3370065240 -Safety Valve, 12 Bar (USA)"
type textarea "x"
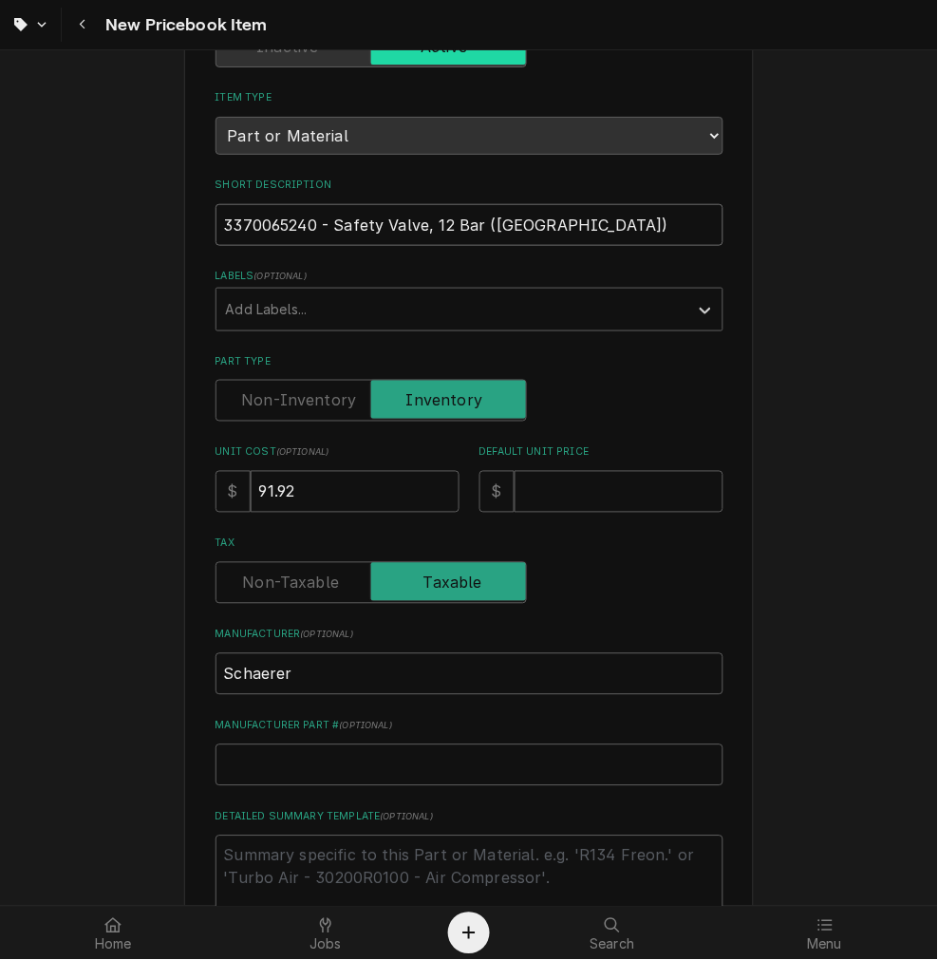
type input "3370065240 - Safety Valve, 12 Bar (USA)"
click at [463, 856] on textarea "Detailed Summary Template ( optional )" at bounding box center [469, 877] width 508 height 85
type textarea "x"
type textarea "P"
type textarea "x"
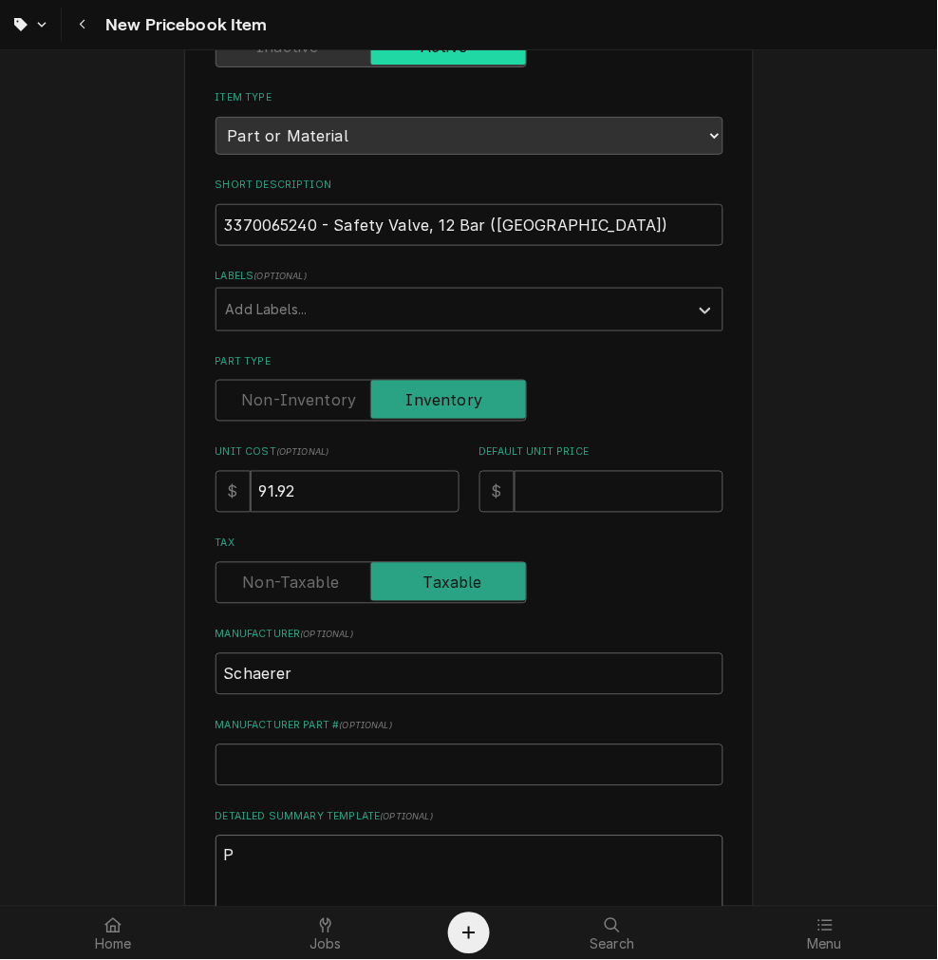
type textarea "P/"
type textarea "x"
type textarea "P/N"
type textarea "x"
type textarea "P/N"
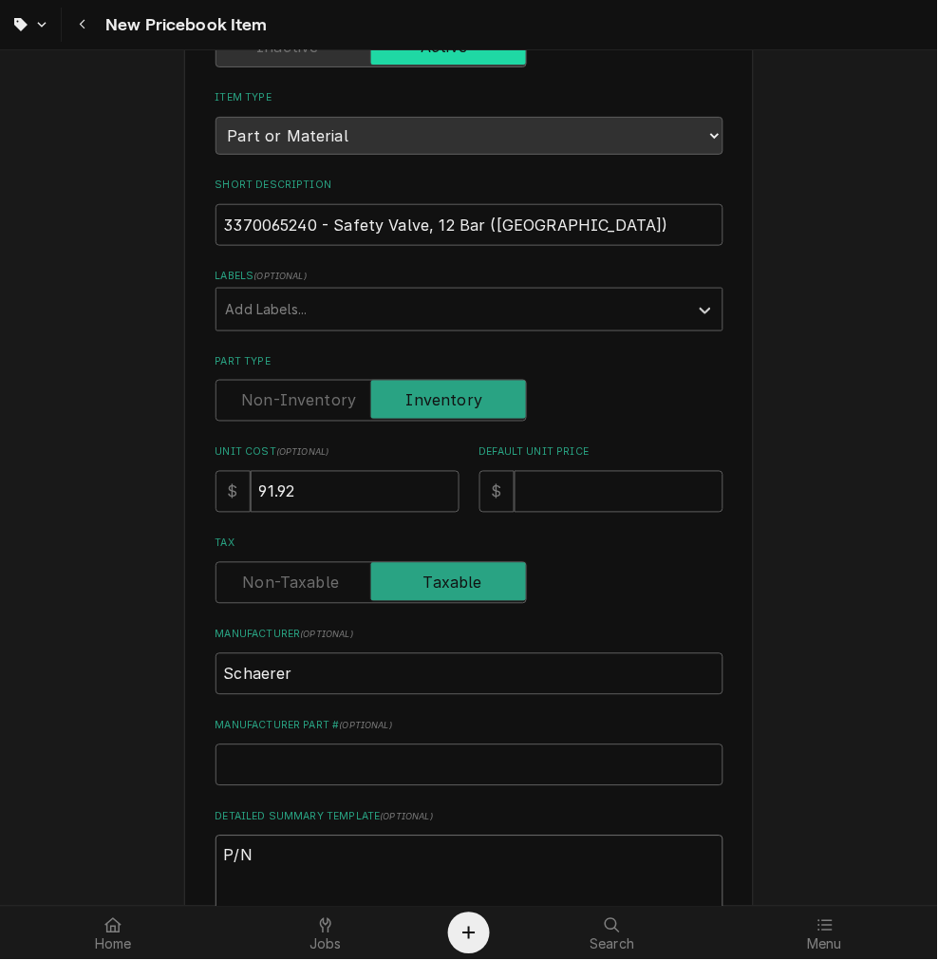
paste textarea "3370065240 - Safety Valve, 12 Bar (USA)"
type textarea "x"
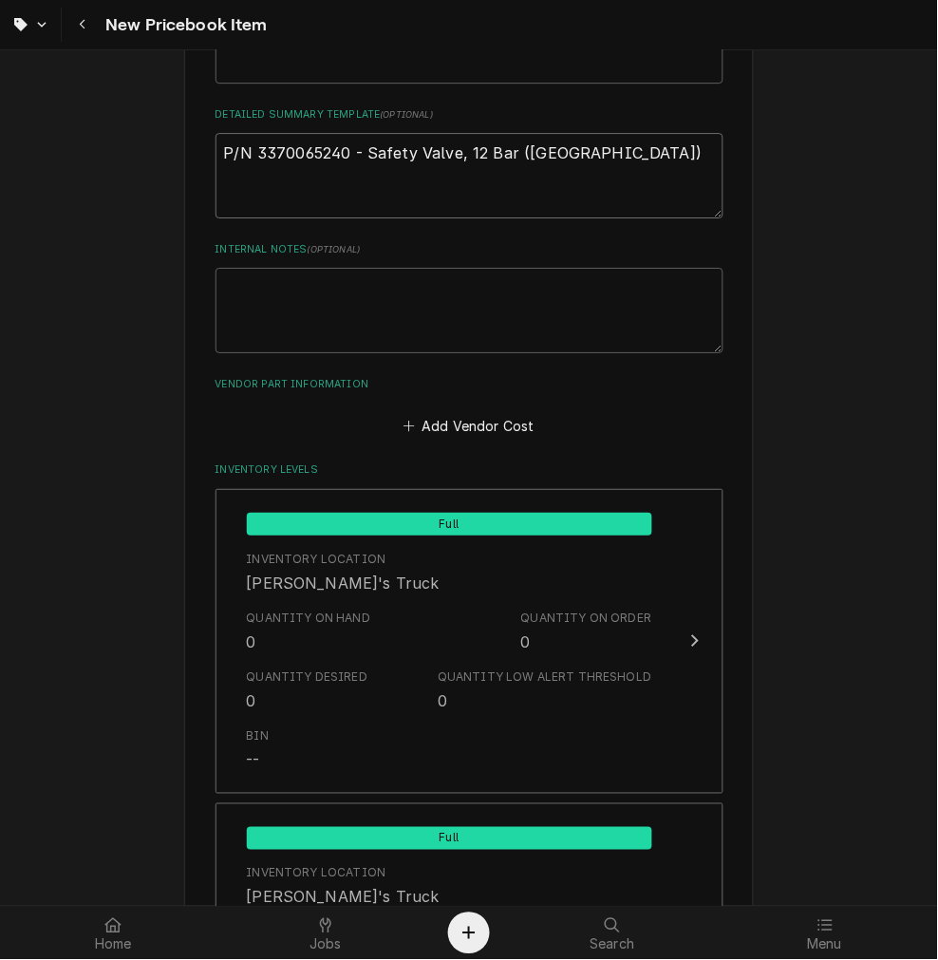
scroll to position [527, 0]
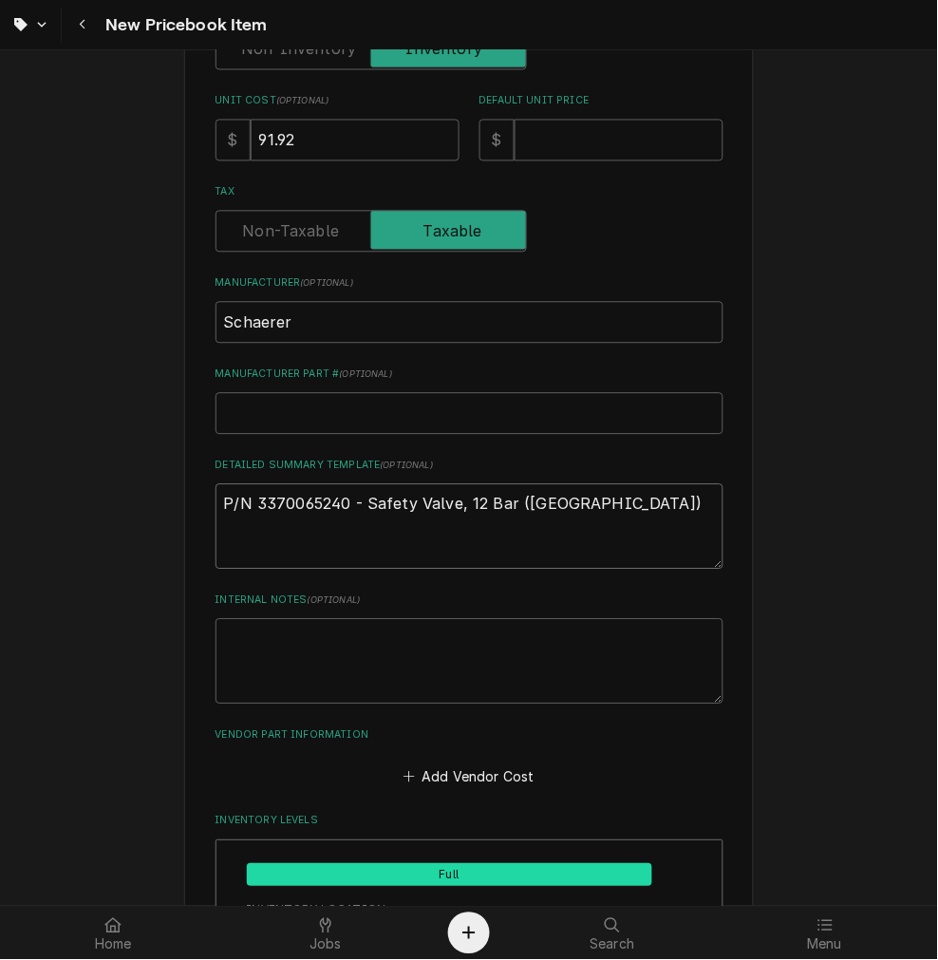
type textarea "P/N 3370065240 - Safety Valve, 12 Bar (USA)"
drag, startPoint x: 330, startPoint y: 140, endPoint x: 253, endPoint y: 136, distance: 77.0
click at [111, 126] on div "Please provide the following information to create a PriceBook item. Active Sta…" at bounding box center [469, 877] width 938 height 2668
click at [541, 139] on input "Default Unit Price" at bounding box center [619, 141] width 209 height 42
type textarea "x"
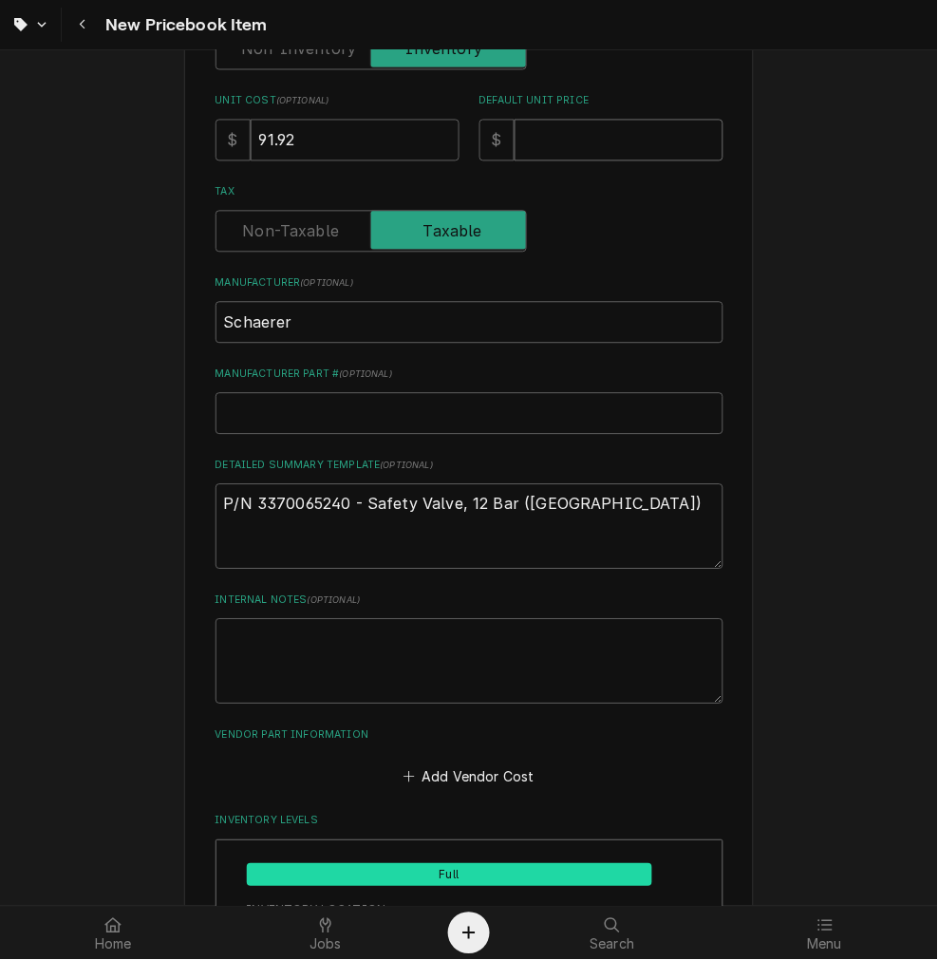
type input "1"
type textarea "x"
type input "13"
type textarea "x"
type input "133"
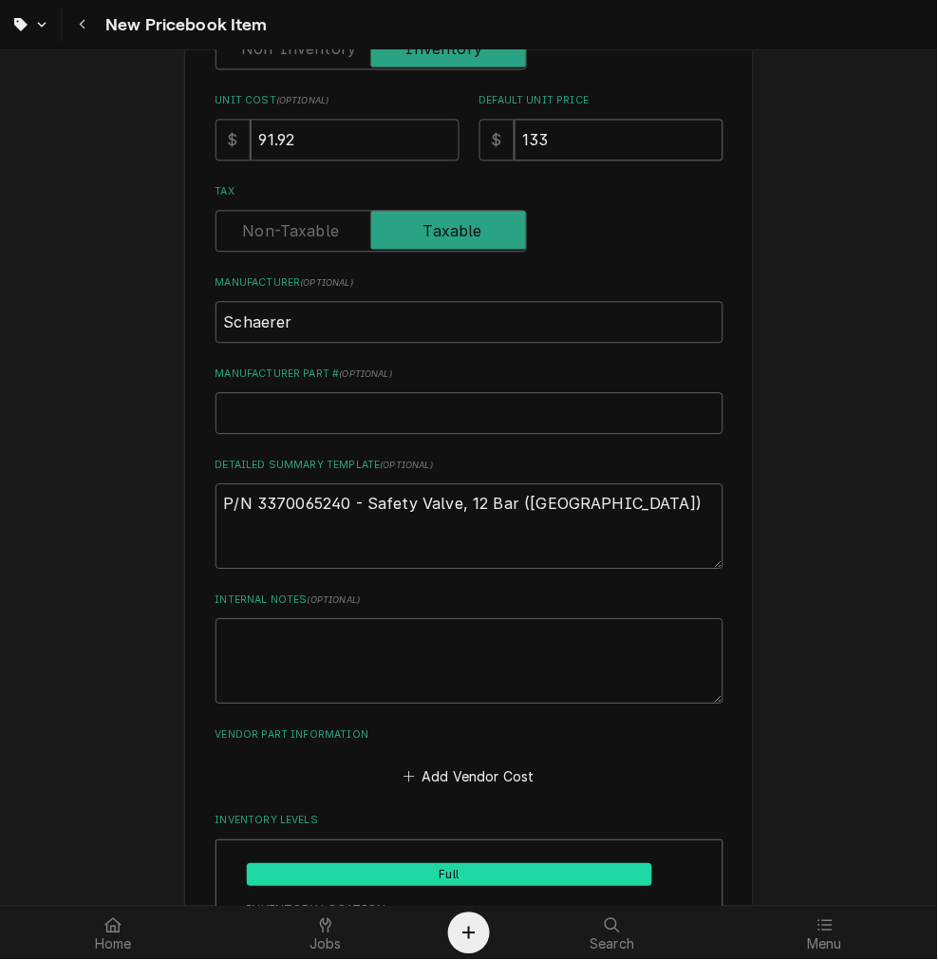
type textarea "x"
type input "133.2"
type textarea "x"
type input "133.29"
click at [558, 220] on div "Tax" at bounding box center [469, 232] width 508 height 42
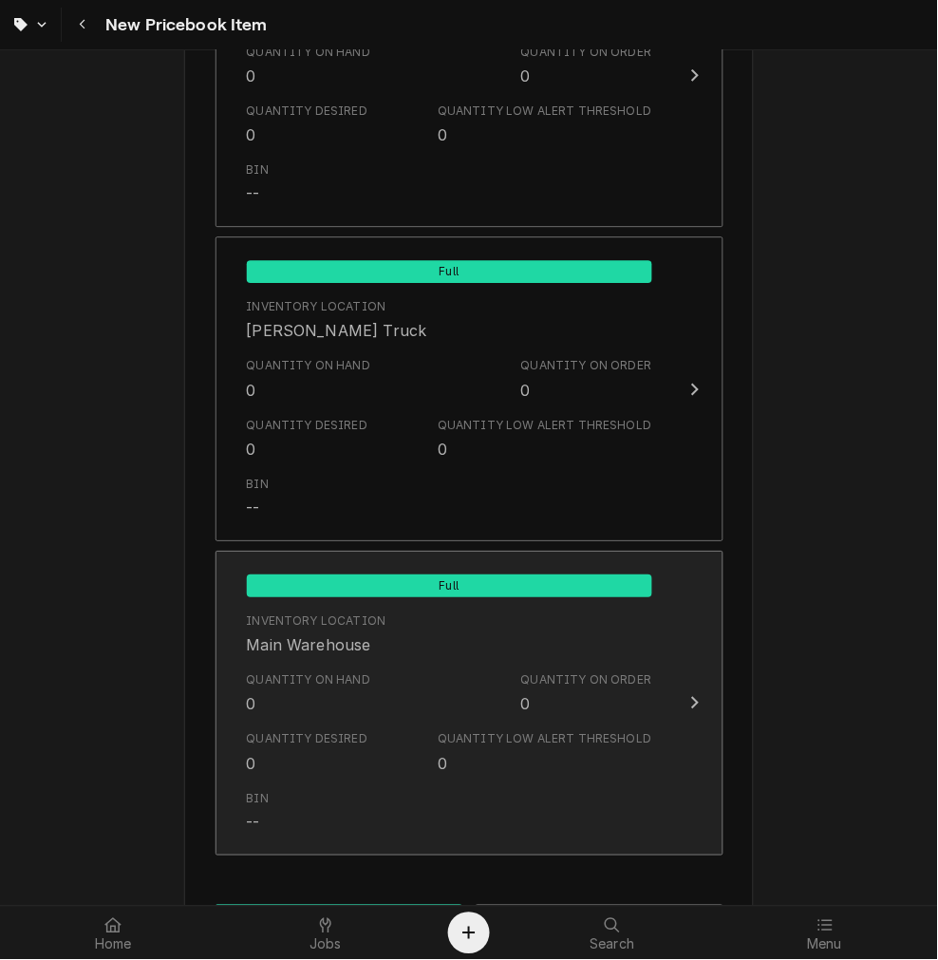
scroll to position [1832, 0]
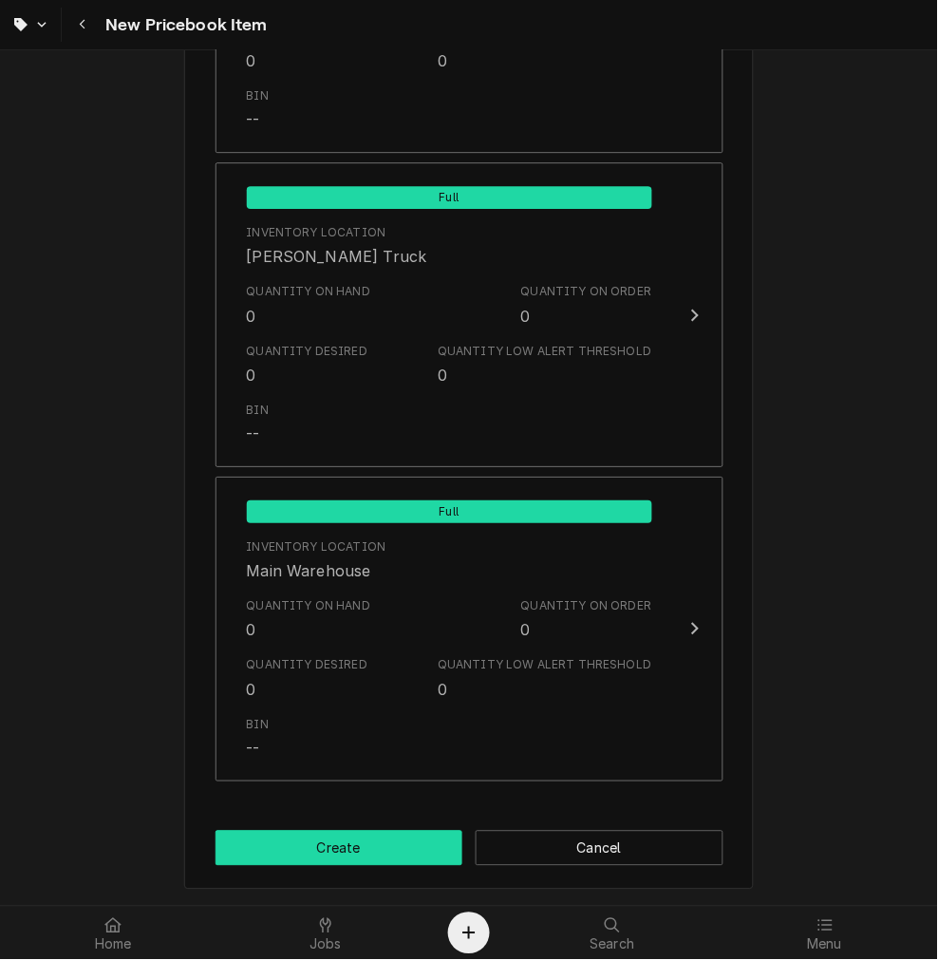
click at [365, 835] on button "Create" at bounding box center [339, 848] width 248 height 35
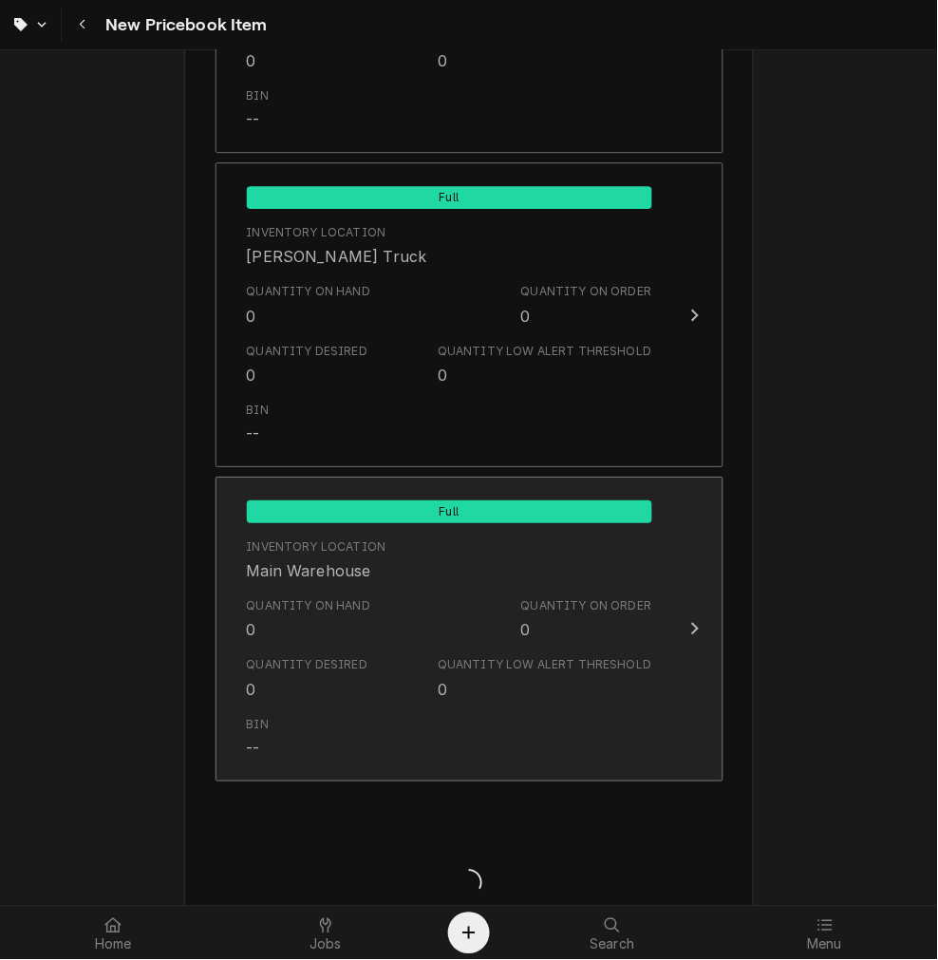
type textarea "x"
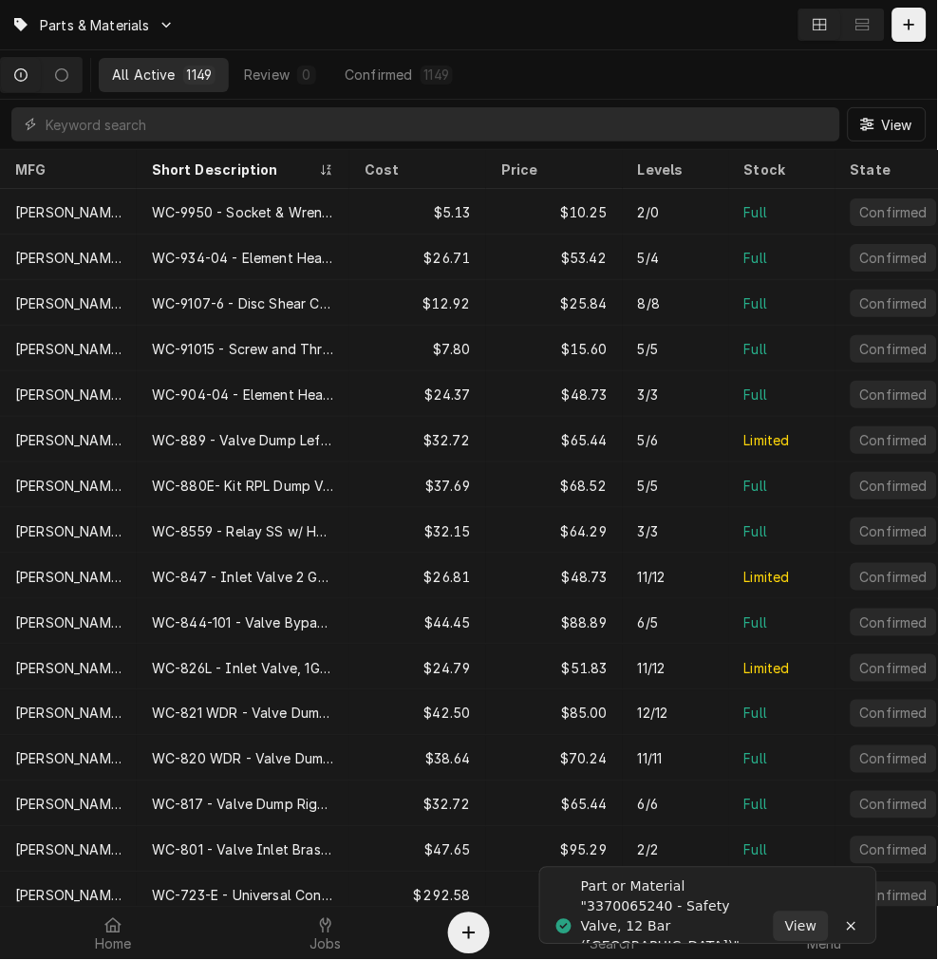
click at [695, 913] on div "Part or Material "3370065240 - Safety Valve, 12 Bar (USA)" created" at bounding box center [677, 927] width 193 height 100
click at [805, 917] on span "View" at bounding box center [801, 927] width 40 height 20
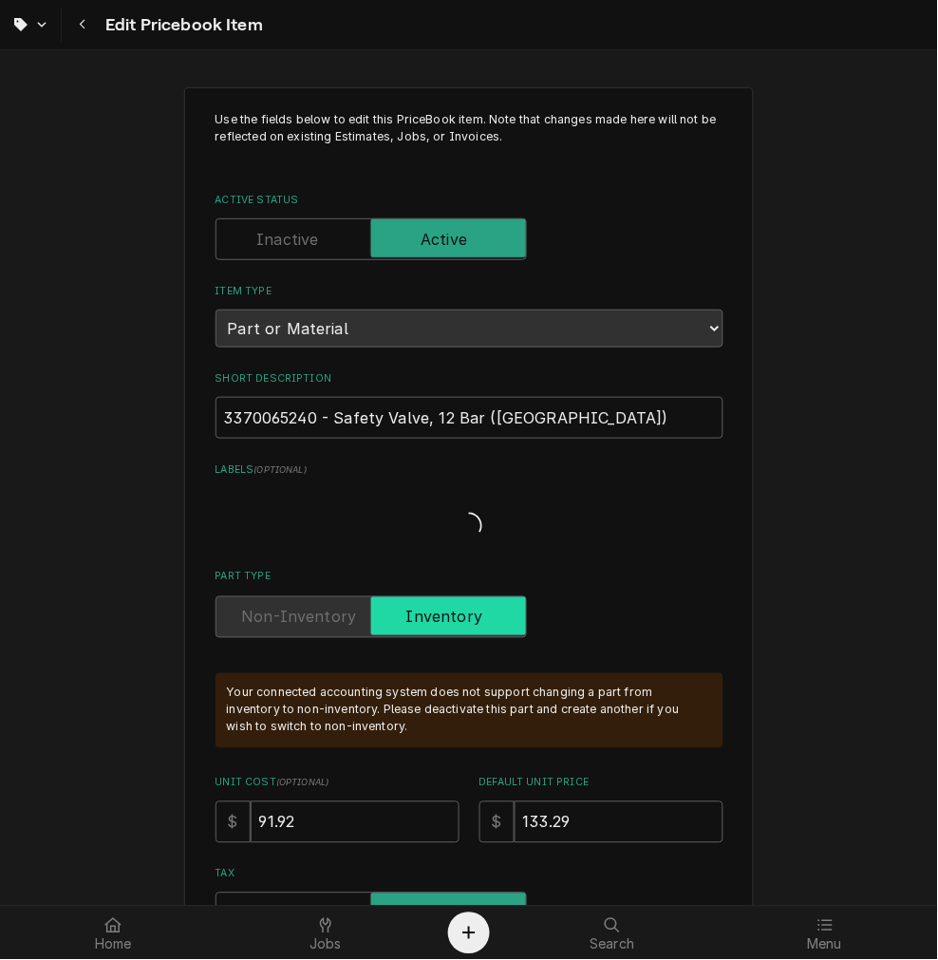
type textarea "x"
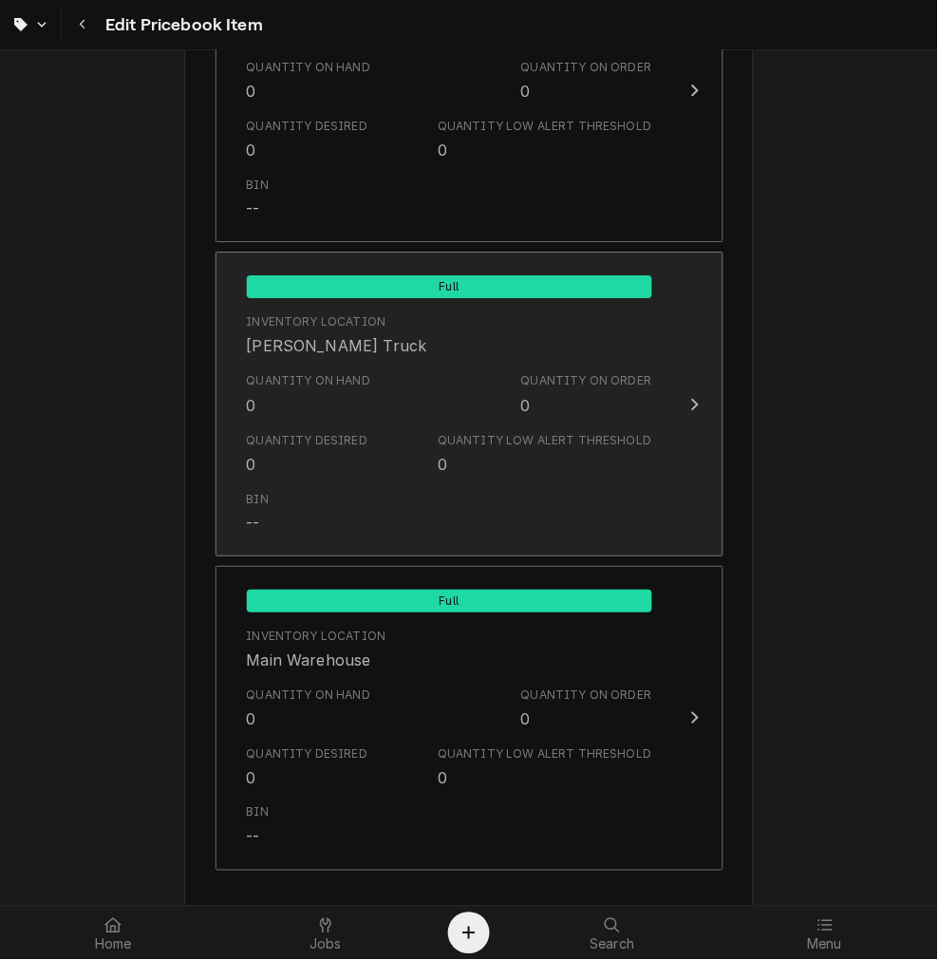
scroll to position [1552, 0]
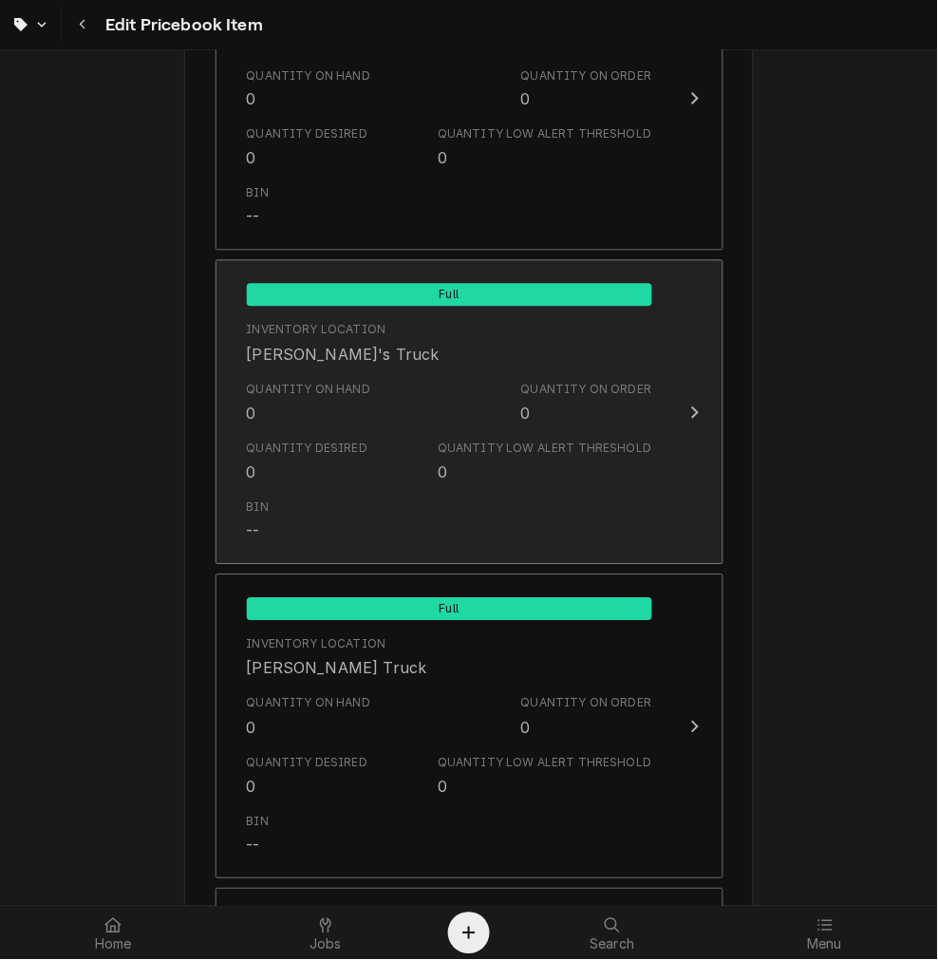
click at [247, 384] on div "Quantity on Hand" at bounding box center [309, 390] width 124 height 17
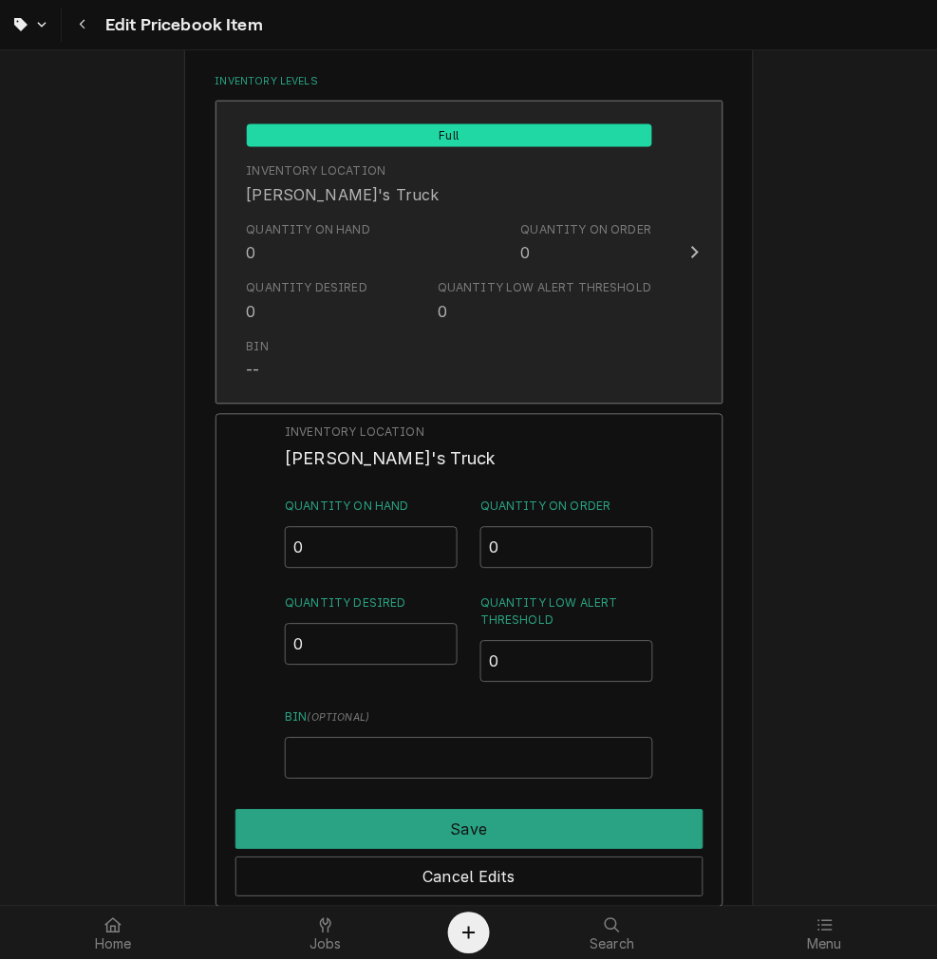
scroll to position [1201, 0]
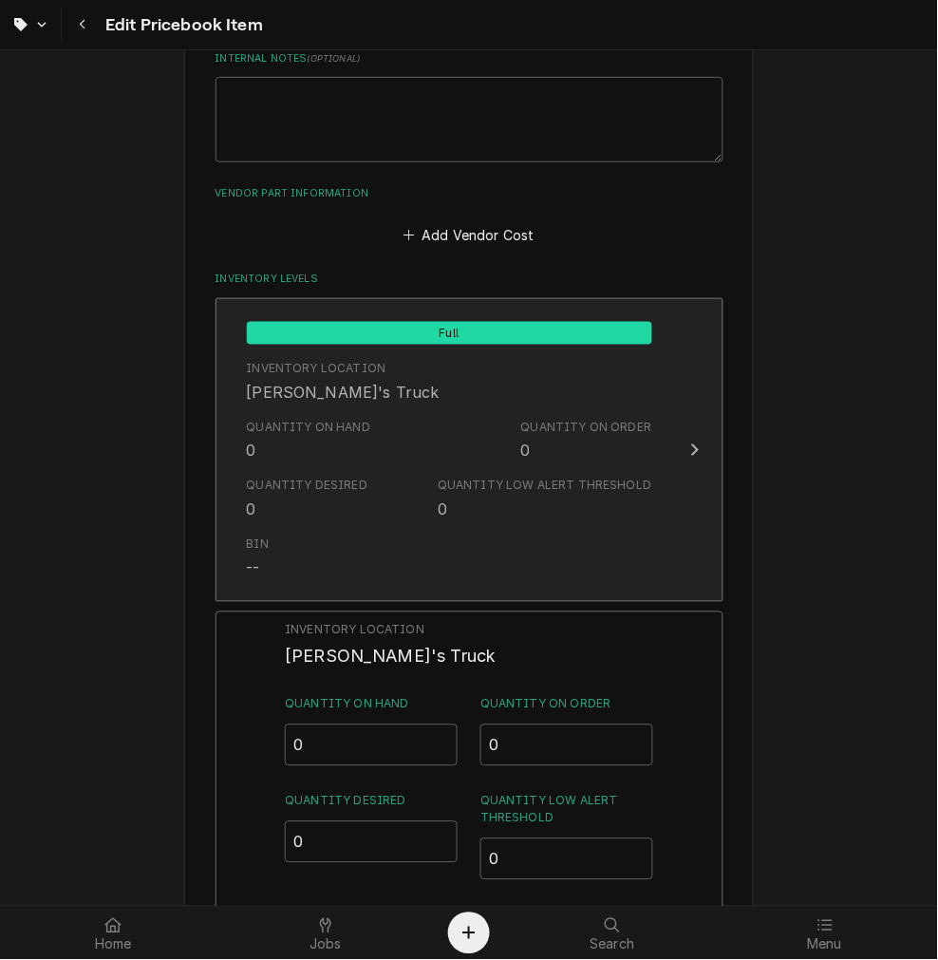
click at [344, 482] on div "Quantity Desired" at bounding box center [308, 485] width 122 height 17
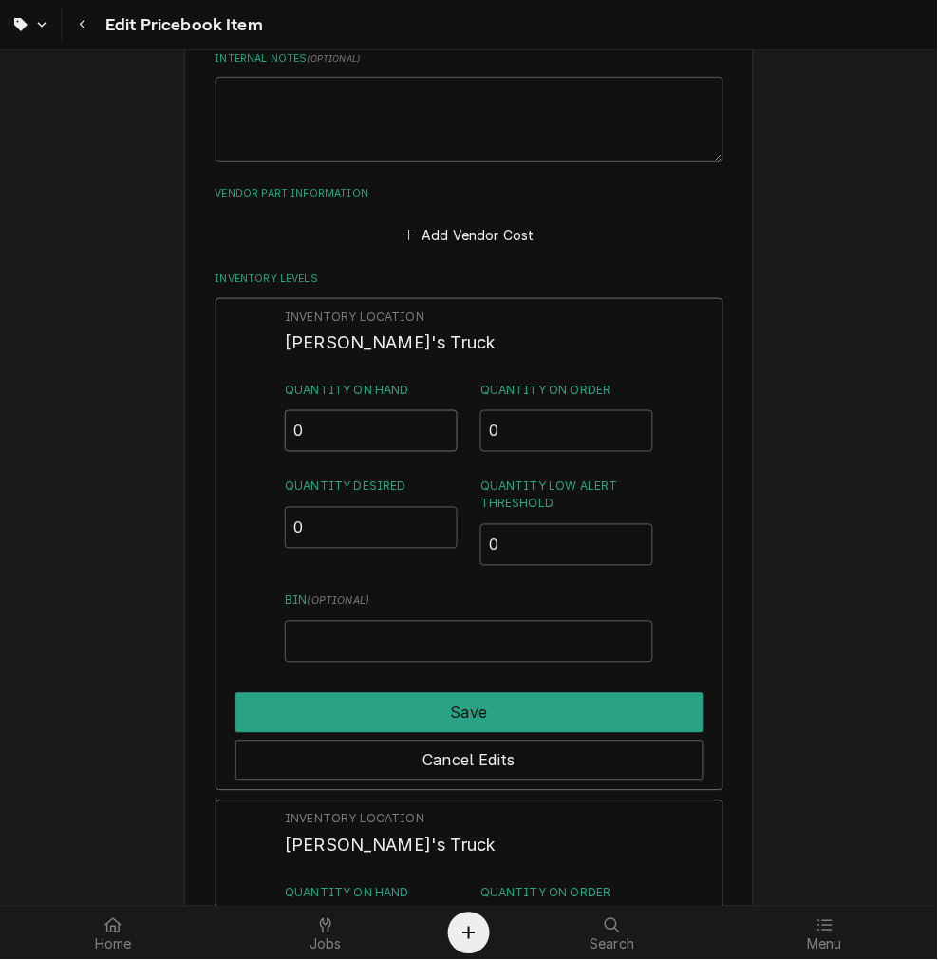
drag, startPoint x: 338, startPoint y: 422, endPoint x: 59, endPoint y: 437, distance: 279.5
click at [63, 432] on div "Use the fields below to edit this PriceBook item. Note that changes made here w…" at bounding box center [469, 514] width 938 height 3290
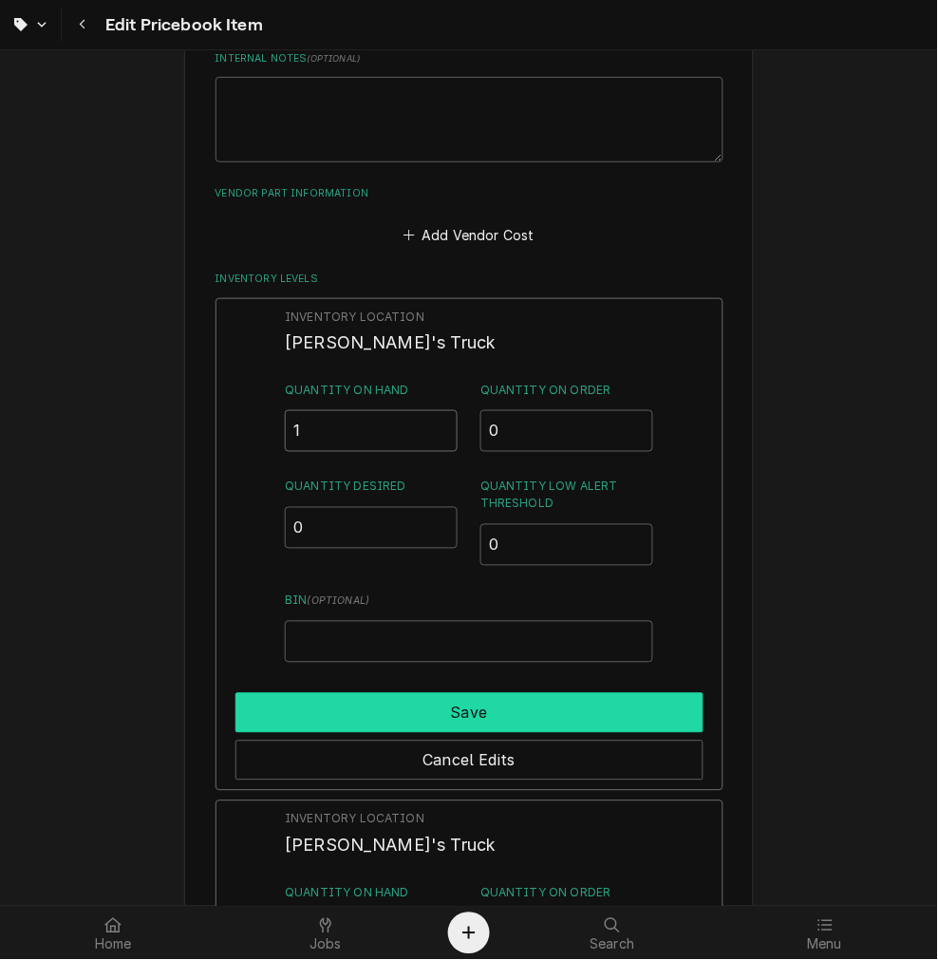
type input "1"
click at [505, 699] on button "Save" at bounding box center [469, 713] width 468 height 40
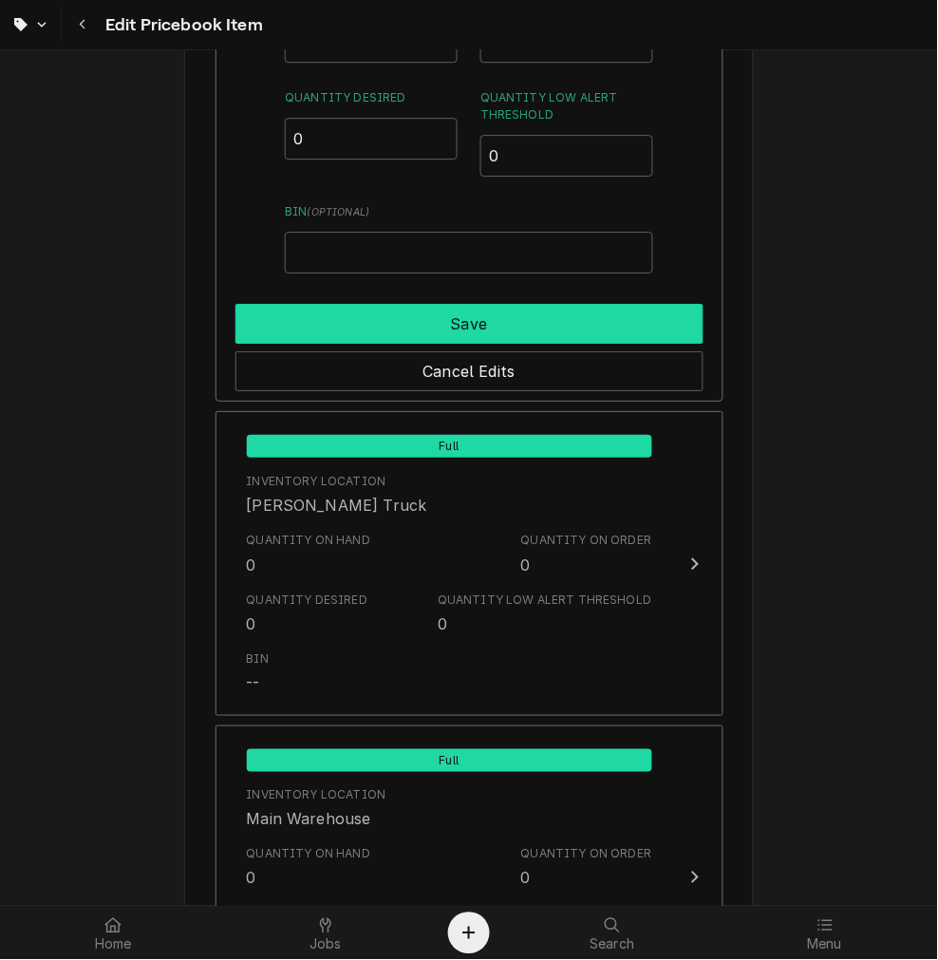
click at [499, 318] on button "Save" at bounding box center [469, 324] width 468 height 40
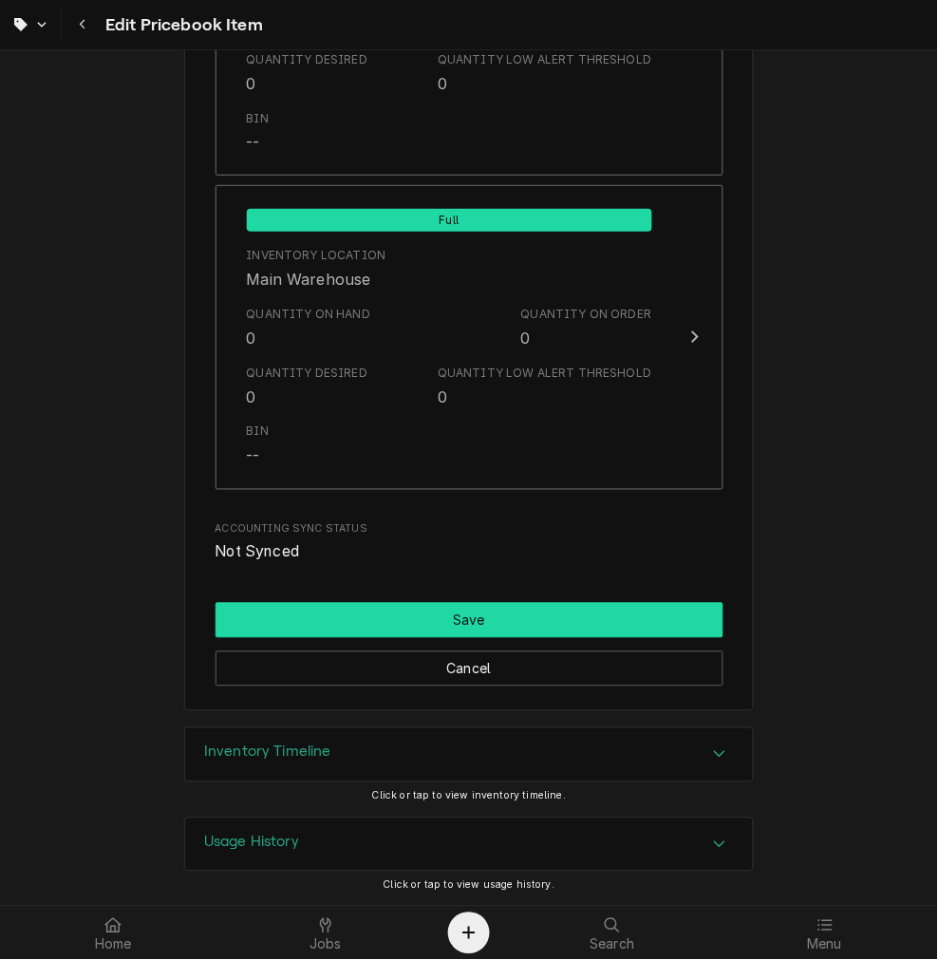
click at [460, 609] on button "Save" at bounding box center [469, 620] width 508 height 35
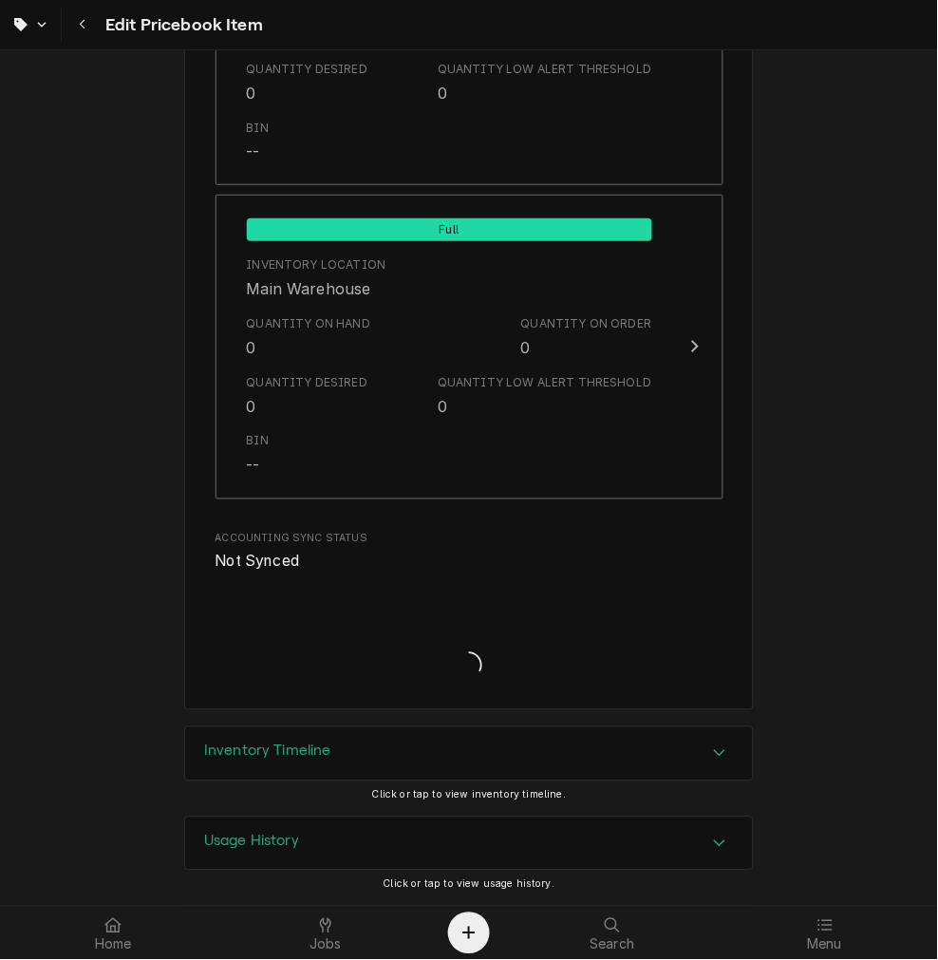
scroll to position [2245, 0]
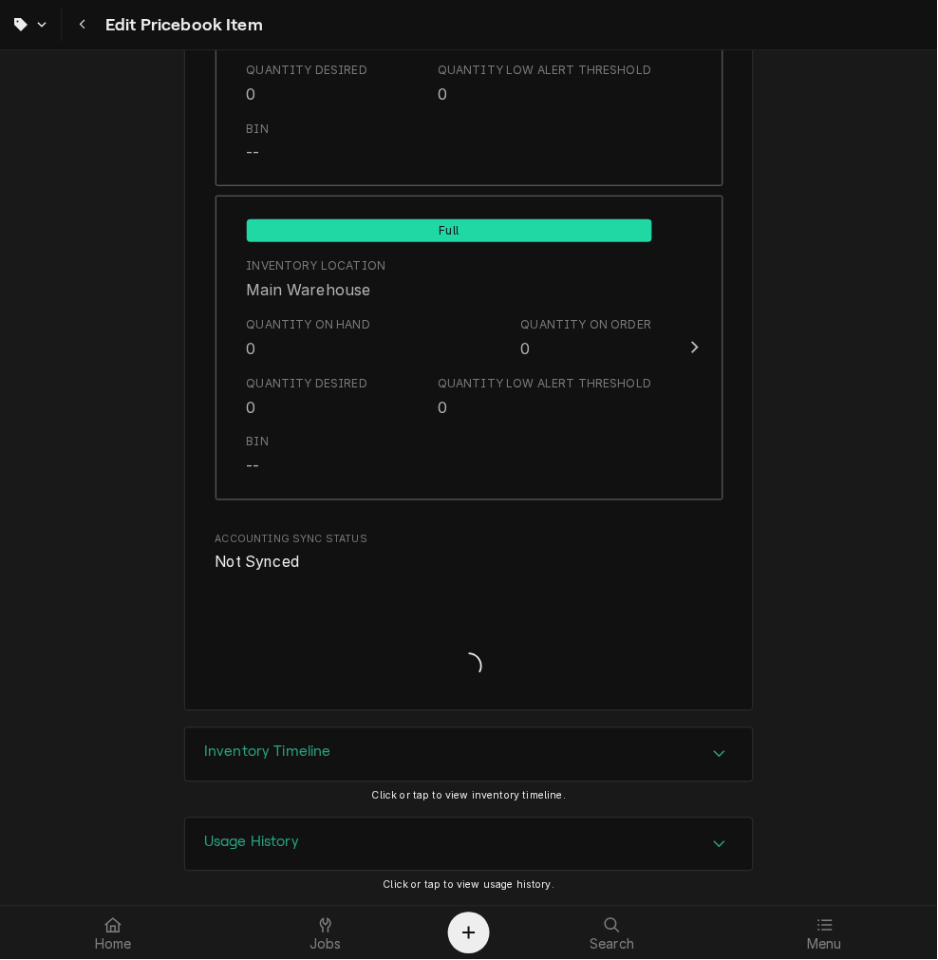
type textarea "x"
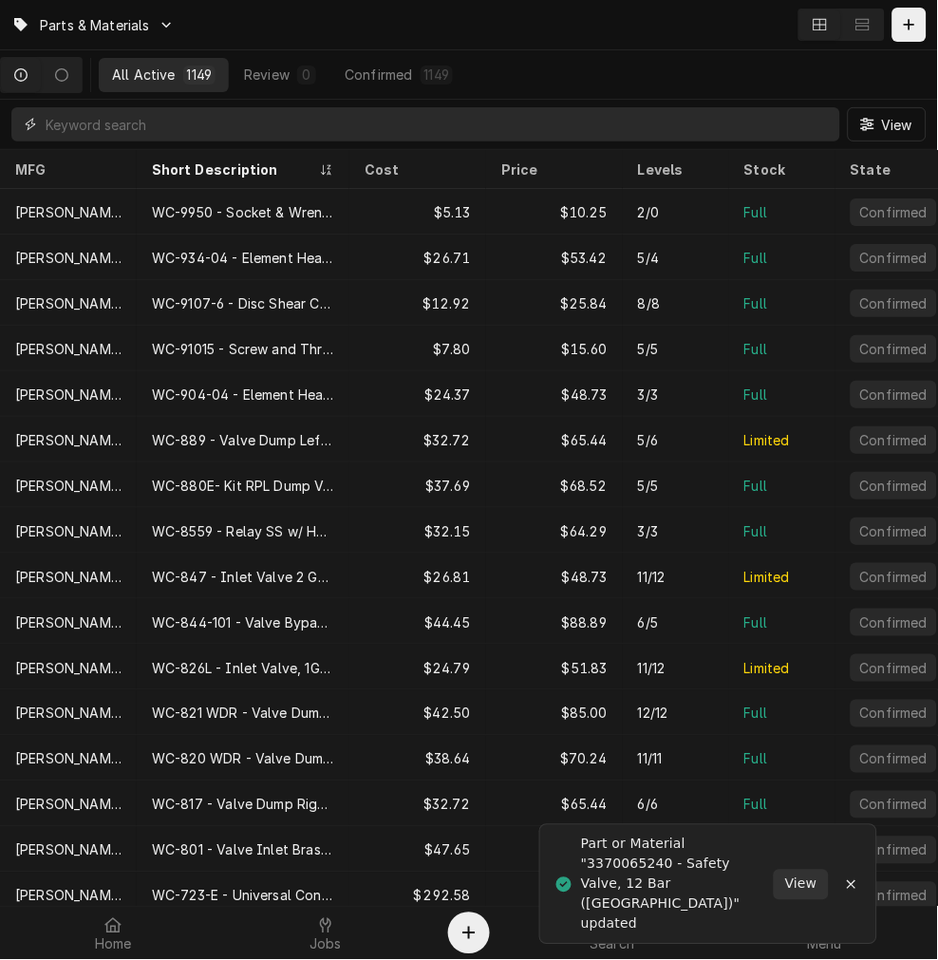
click at [291, 118] on input "Dynamic Content Wrapper" at bounding box center [438, 124] width 785 height 34
